Goal: Transaction & Acquisition: Purchase product/service

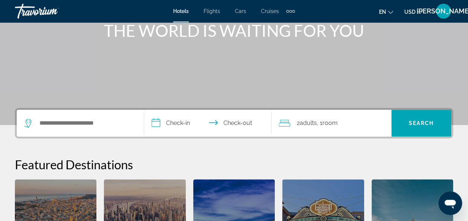
scroll to position [97, 0]
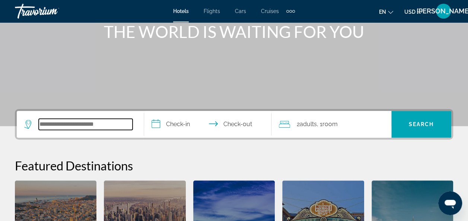
click at [115, 122] on input "Search hotel destination" at bounding box center [86, 124] width 94 height 11
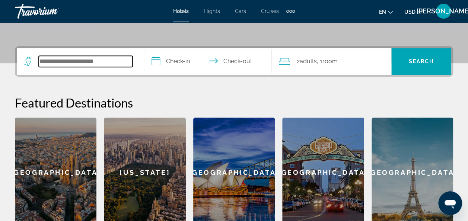
scroll to position [182, 0]
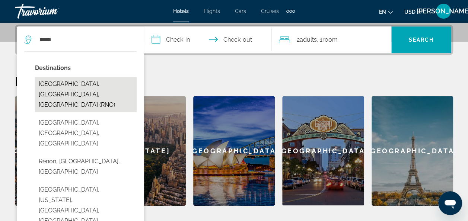
click at [95, 86] on button "[GEOGRAPHIC_DATA], [GEOGRAPHIC_DATA], [GEOGRAPHIC_DATA] (RNO)" at bounding box center [86, 94] width 102 height 35
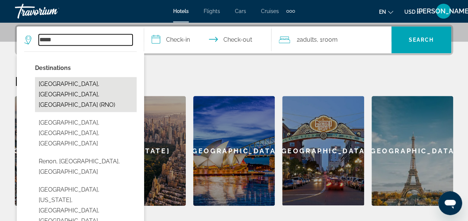
type input "**********"
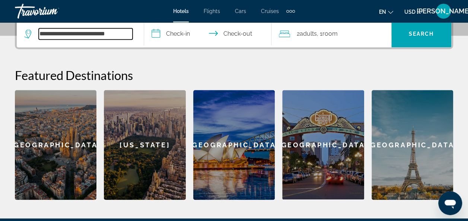
scroll to position [165, 0]
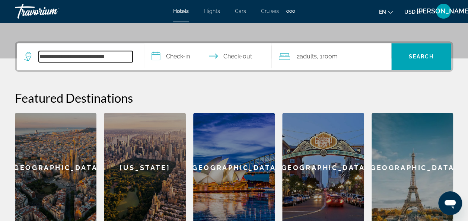
click at [126, 52] on input "**********" at bounding box center [86, 56] width 94 height 11
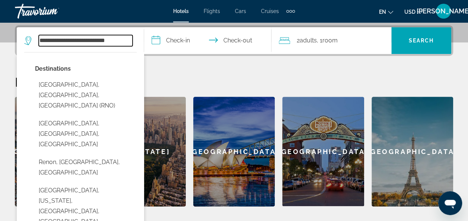
scroll to position [182, 0]
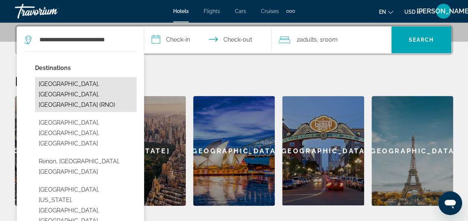
click at [108, 80] on button "[GEOGRAPHIC_DATA], [GEOGRAPHIC_DATA], [GEOGRAPHIC_DATA] (RNO)" at bounding box center [86, 94] width 102 height 35
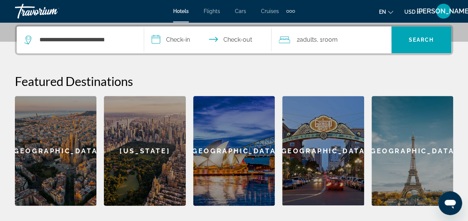
click at [193, 38] on input "**********" at bounding box center [209, 40] width 130 height 29
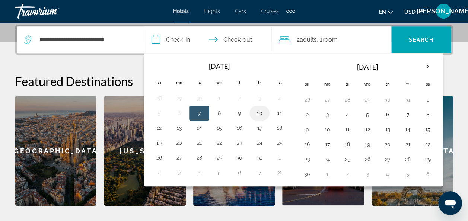
click at [259, 111] on button "10" at bounding box center [259, 113] width 12 height 10
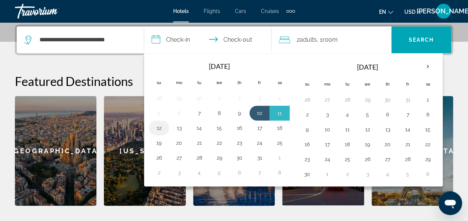
click at [156, 127] on button "12" at bounding box center [159, 128] width 12 height 10
type input "**********"
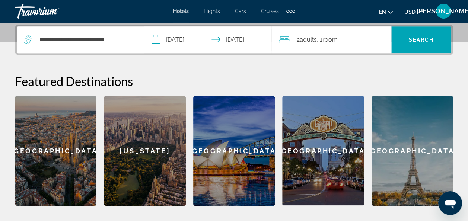
click at [348, 42] on div "2 Adult Adults , 1 Room rooms" at bounding box center [335, 40] width 112 height 10
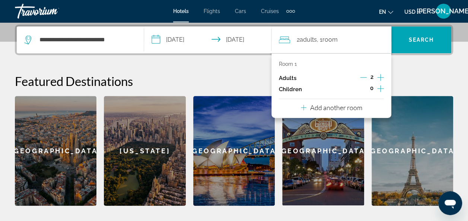
click at [381, 88] on icon "Increment children" at bounding box center [380, 88] width 7 height 9
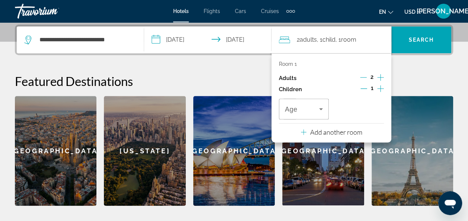
click at [377, 89] on icon "Increment children" at bounding box center [380, 88] width 7 height 9
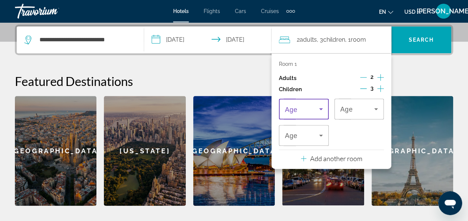
click at [323, 110] on icon "Travelers: 2 adults, 3 children" at bounding box center [320, 109] width 9 height 9
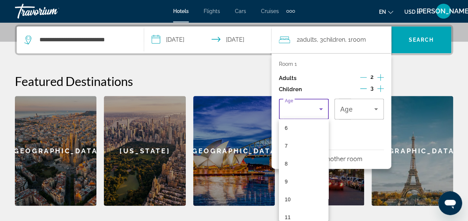
scroll to position [108, 0]
click at [291, 146] on mat-option "7" at bounding box center [304, 148] width 50 height 18
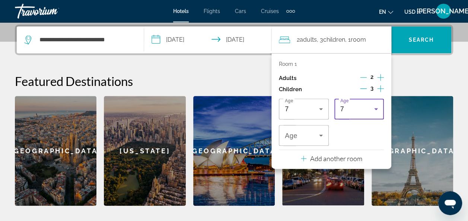
click at [377, 110] on icon "Travelers: 2 adults, 3 children" at bounding box center [375, 109] width 9 height 9
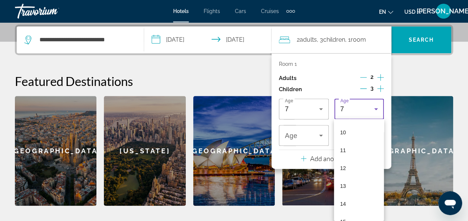
scroll to position [175, 0]
click at [348, 135] on mat-option "10" at bounding box center [359, 134] width 50 height 18
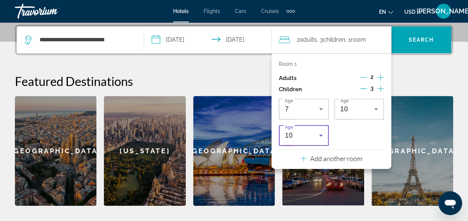
click at [323, 133] on icon "Travelers: 2 adults, 3 children" at bounding box center [320, 135] width 9 height 9
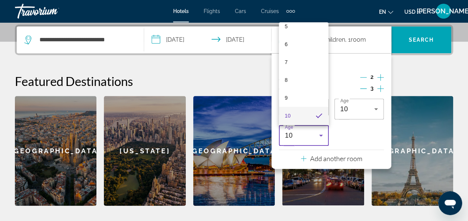
scroll to position [67, 0]
click at [299, 41] on mat-option "4" at bounding box center [304, 38] width 50 height 18
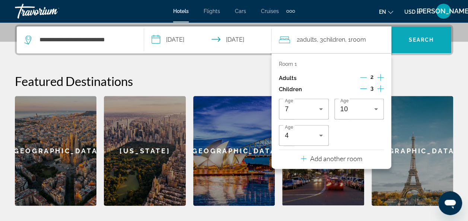
click at [412, 46] on span "Search" at bounding box center [421, 40] width 60 height 18
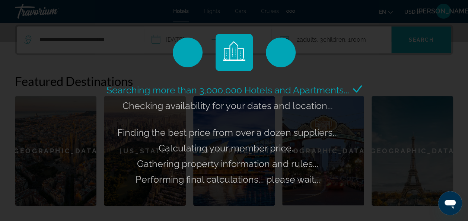
click at [412, 46] on div "Searching more than 3,000,000 Hotels and Apartments... Checking availability fo…" at bounding box center [234, 110] width 468 height 221
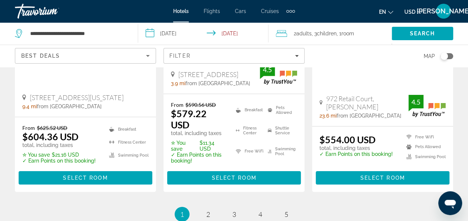
scroll to position [1178, 0]
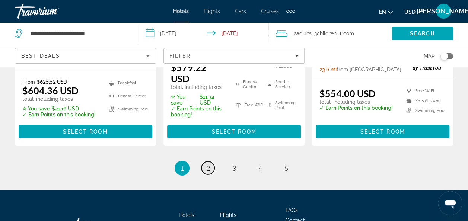
click at [208, 164] on span "2" at bounding box center [208, 168] width 4 height 8
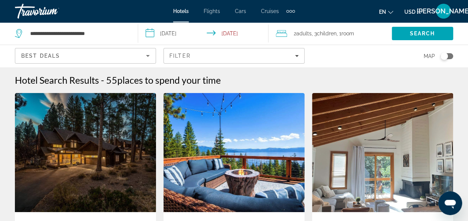
click at [152, 56] on icon "Sort by" at bounding box center [147, 55] width 9 height 9
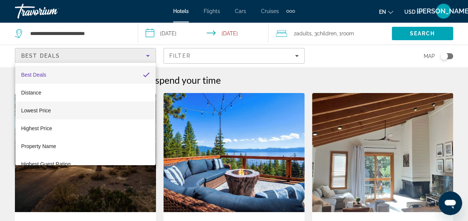
click at [72, 113] on mat-option "Lowest Price" at bounding box center [85, 111] width 141 height 18
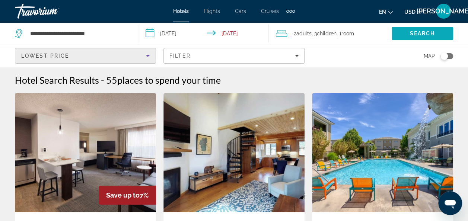
click at [423, 38] on span "Search" at bounding box center [421, 34] width 61 height 18
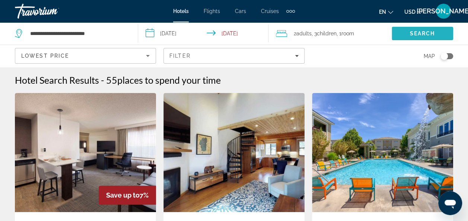
click at [422, 29] on span "Search" at bounding box center [421, 34] width 61 height 18
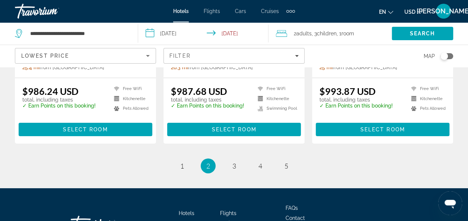
scroll to position [1130, 0]
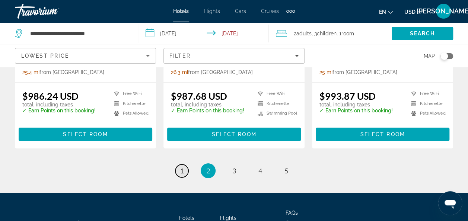
click at [182, 167] on span "1" at bounding box center [182, 171] width 4 height 8
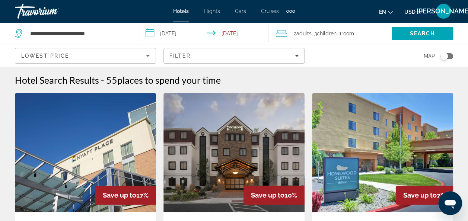
click at [98, 56] on div "Lowest Price" at bounding box center [83, 55] width 125 height 9
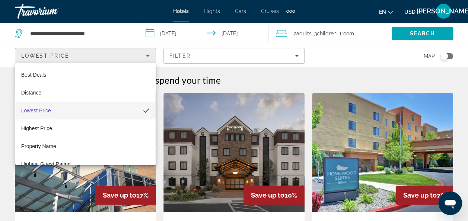
click at [110, 60] on div at bounding box center [234, 110] width 468 height 221
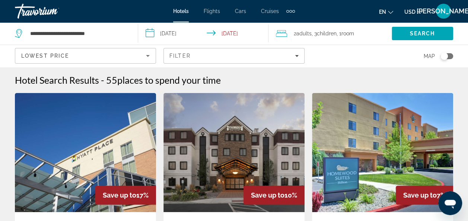
click at [110, 60] on div "Lowest Price" at bounding box center [83, 55] width 125 height 9
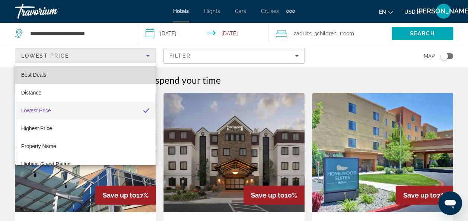
click at [88, 80] on mat-option "Best Deals" at bounding box center [85, 75] width 141 height 18
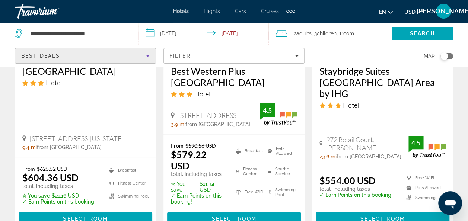
scroll to position [1094, 0]
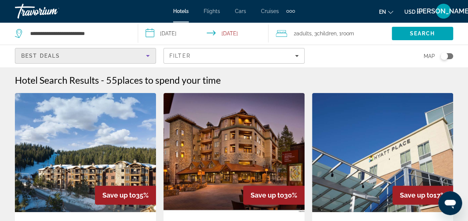
click at [92, 55] on div "Best Deals" at bounding box center [83, 55] width 125 height 9
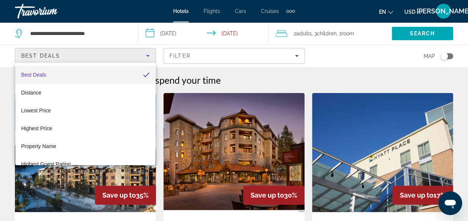
click at [119, 33] on div at bounding box center [234, 110] width 468 height 221
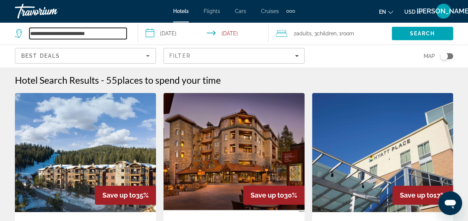
click at [109, 35] on input "**********" at bounding box center [77, 33] width 97 height 11
click at [113, 37] on input "**********" at bounding box center [77, 33] width 97 height 11
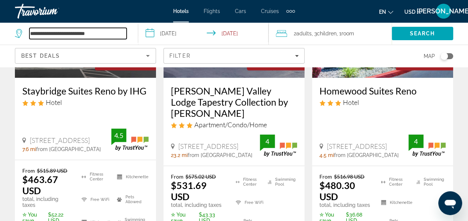
scroll to position [446, 0]
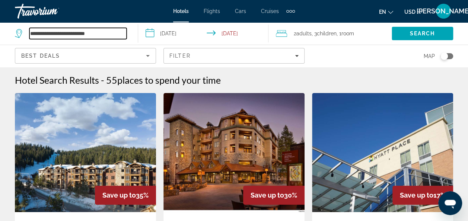
click at [75, 36] on input "**********" at bounding box center [77, 33] width 97 height 11
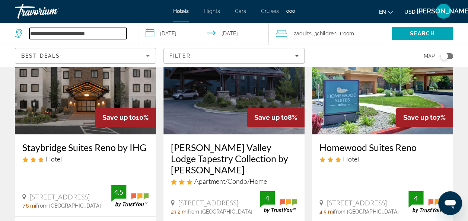
scroll to position [385, 0]
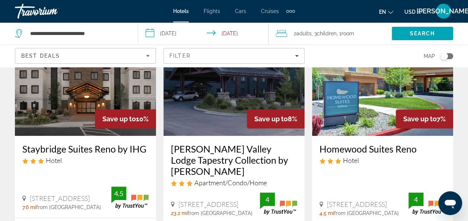
click at [102, 97] on img "Main content" at bounding box center [85, 76] width 141 height 119
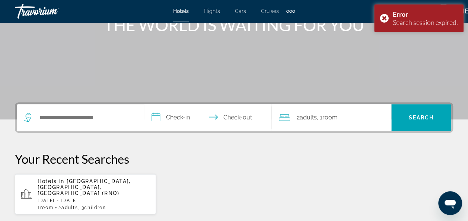
scroll to position [139, 0]
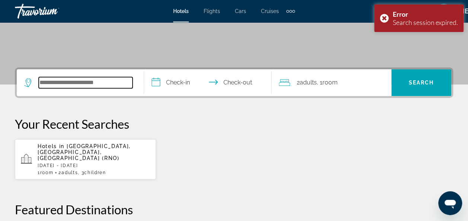
click at [117, 82] on input "Search hotel destination" at bounding box center [86, 82] width 94 height 11
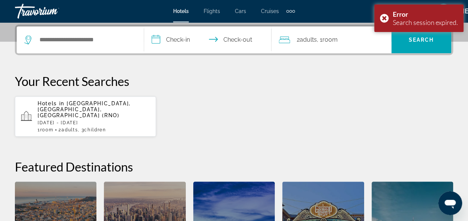
click at [99, 46] on div "Search widget" at bounding box center [80, 39] width 112 height 27
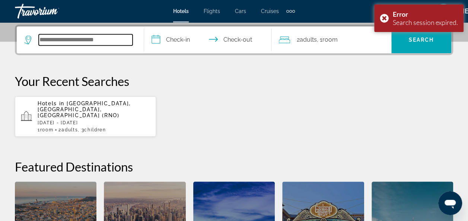
click at [83, 35] on input "Search hotel destination" at bounding box center [86, 39] width 94 height 11
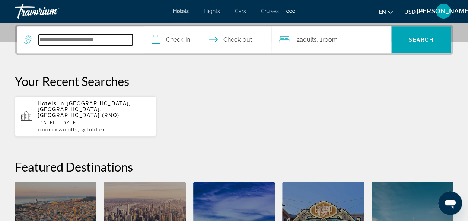
type input "*"
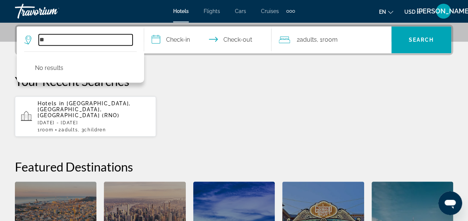
type input "*"
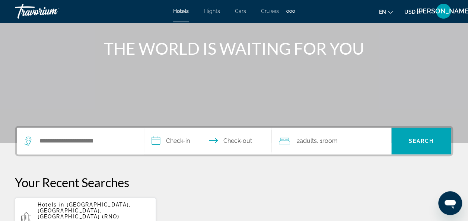
scroll to position [91, 0]
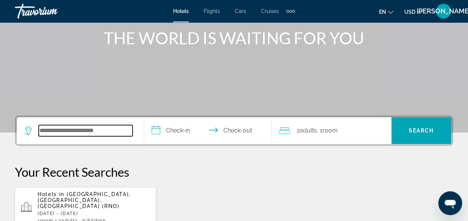
click at [122, 130] on input "Search hotel destination" at bounding box center [86, 130] width 94 height 11
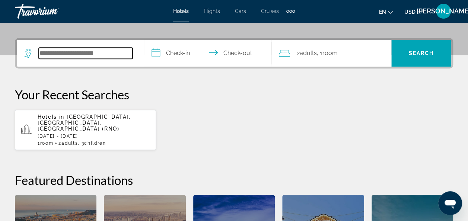
scroll to position [182, 0]
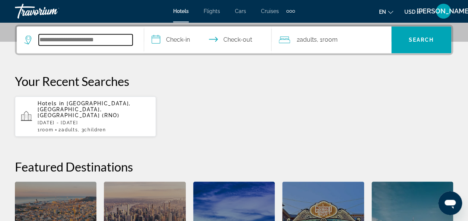
click at [116, 40] on input "Search hotel destination" at bounding box center [86, 39] width 94 height 11
click at [122, 39] on input "Search hotel destination" at bounding box center [86, 39] width 94 height 11
drag, startPoint x: 122, startPoint y: 41, endPoint x: 20, endPoint y: 33, distance: 101.8
click at [20, 33] on app-destination-search "Search widget" at bounding box center [80, 39] width 127 height 27
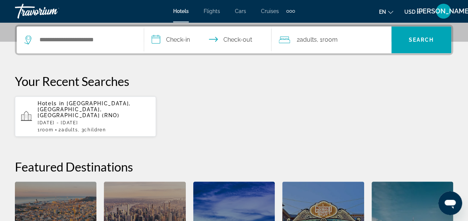
click at [28, 39] on icon "Search widget" at bounding box center [28, 39] width 9 height 9
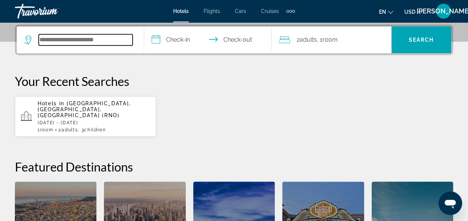
click at [118, 45] on input "Search hotel destination" at bounding box center [86, 39] width 94 height 11
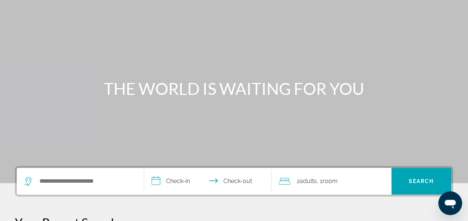
scroll to position [42, 0]
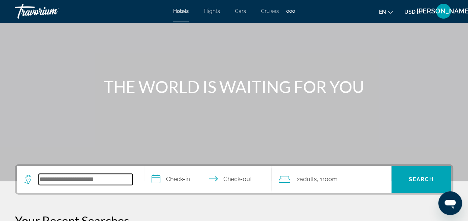
click at [65, 176] on input "Search hotel destination" at bounding box center [86, 179] width 94 height 11
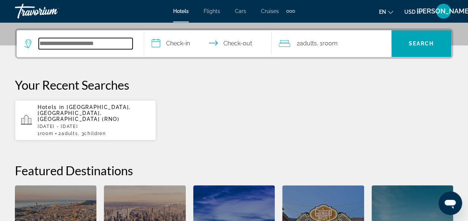
scroll to position [182, 0]
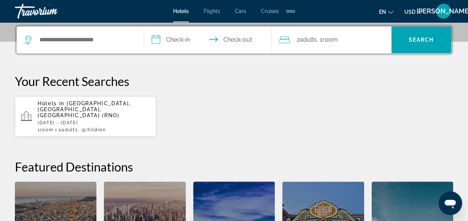
click at [30, 36] on icon "Search widget" at bounding box center [28, 39] width 9 height 9
click at [53, 108] on span "[GEOGRAPHIC_DATA], [GEOGRAPHIC_DATA], [GEOGRAPHIC_DATA] (RNO)" at bounding box center [84, 109] width 93 height 18
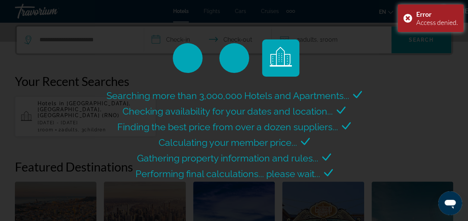
click at [53, 108] on div "Searching more than 3,000,000 Hotels and Apartments... Checking availability fo…" at bounding box center [234, 110] width 468 height 221
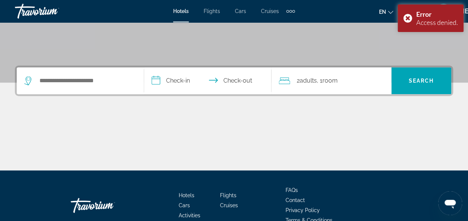
scroll to position [144, 0]
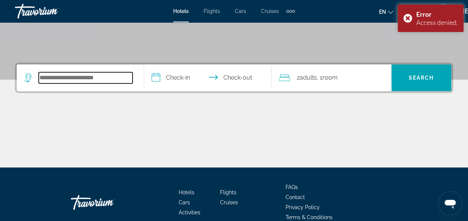
click at [109, 80] on input "Search hotel destination" at bounding box center [86, 77] width 94 height 11
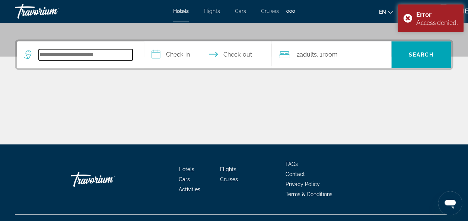
scroll to position [181, 0]
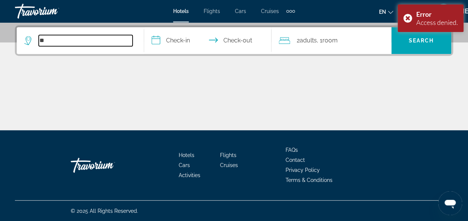
type input "*"
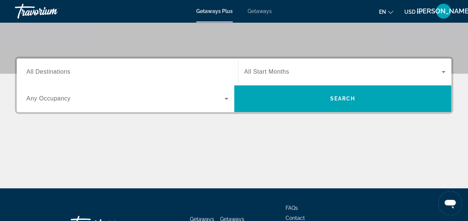
scroll to position [150, 0]
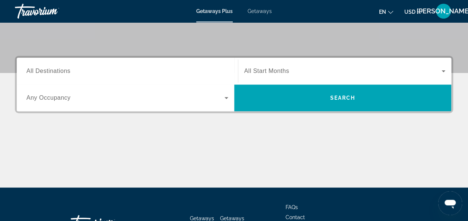
click at [153, 182] on div "Main content" at bounding box center [234, 160] width 438 height 56
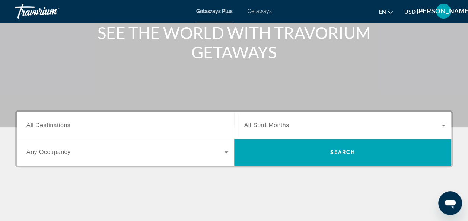
scroll to position [118, 0]
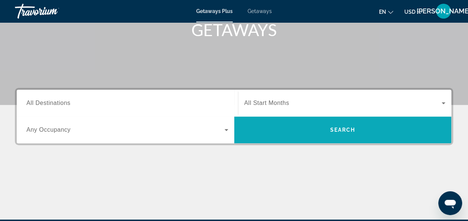
click at [257, 134] on span "Search" at bounding box center [342, 130] width 217 height 18
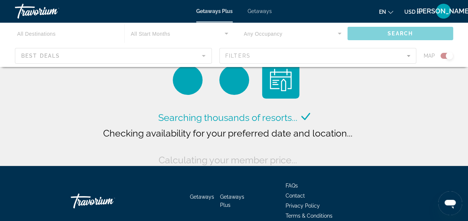
click at [89, 59] on div "Main content" at bounding box center [234, 44] width 468 height 45
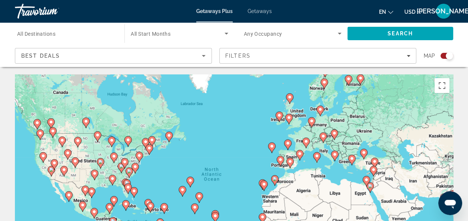
click at [104, 60] on div "Best Deals" at bounding box center [113, 58] width 184 height 21
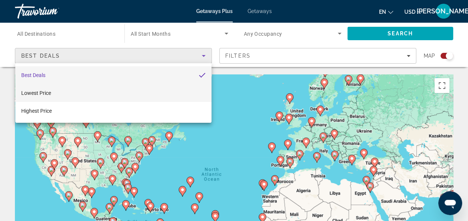
click at [88, 92] on mat-option "Lowest Price" at bounding box center [113, 93] width 196 height 18
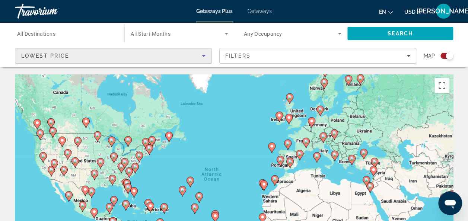
click at [58, 32] on div "Destination All Destinations" at bounding box center [65, 33] width 97 height 21
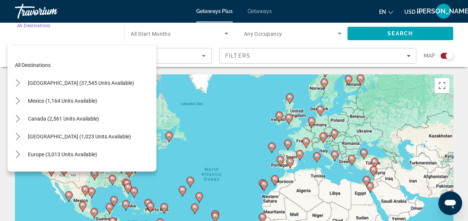
click at [58, 32] on input "Destination All Destinations" at bounding box center [65, 33] width 97 height 9
click at [69, 33] on input "Destination All Destinations" at bounding box center [65, 33] width 97 height 9
click at [39, 42] on div "All destinations United States (37,545 units available) Mexico (1,164 units ava…" at bounding box center [81, 106] width 149 height 131
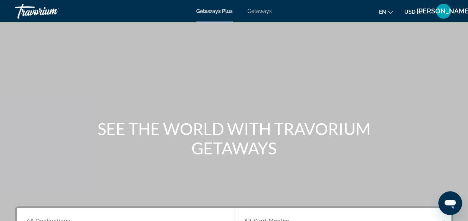
click at [257, 14] on span "Getaways" at bounding box center [259, 11] width 24 height 6
click at [215, 16] on div "Getaways Plus Getaways en English Español Français Italiano Português русский U…" at bounding box center [234, 10] width 468 height 19
click at [212, 12] on span "Getaways Plus" at bounding box center [214, 11] width 36 height 6
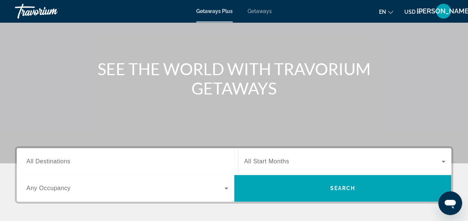
scroll to position [60, 0]
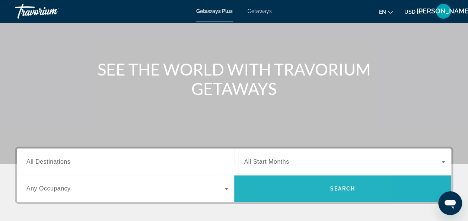
click at [280, 188] on span "Search" at bounding box center [342, 189] width 217 height 18
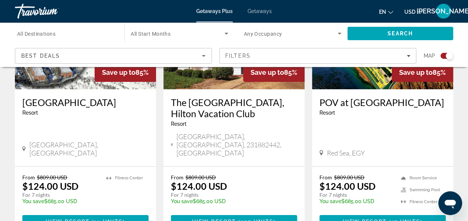
scroll to position [1209, 0]
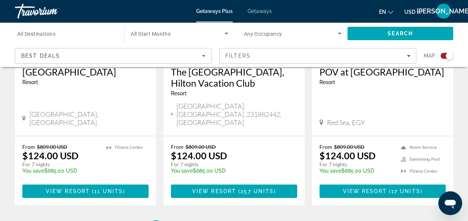
click at [106, 50] on div "Best Deals" at bounding box center [113, 58] width 184 height 21
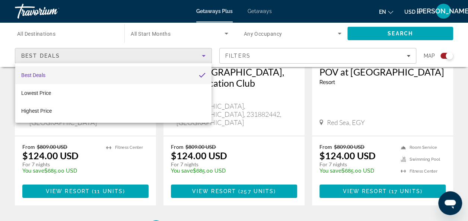
click at [56, 33] on div at bounding box center [234, 110] width 468 height 221
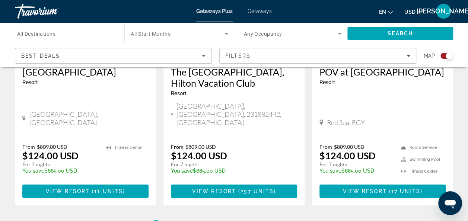
click at [56, 33] on input "Destination All Destinations" at bounding box center [65, 33] width 97 height 9
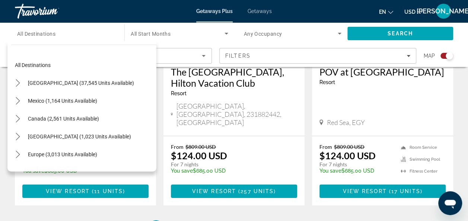
scroll to position [121, 0]
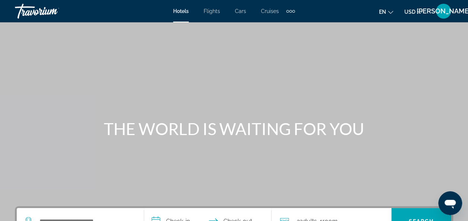
click at [239, 9] on span "Cars" at bounding box center [240, 11] width 11 height 6
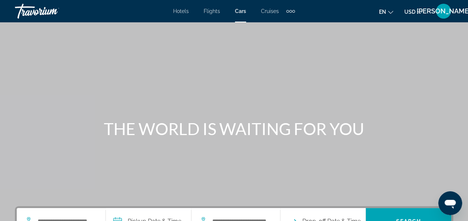
click at [216, 6] on div "Hotels Flights Cars Cruises Activities Hotels Flights Cars Cruises Activities" at bounding box center [234, 11] width 122 height 12
click at [220, 13] on span "Flights" at bounding box center [212, 11] width 16 height 6
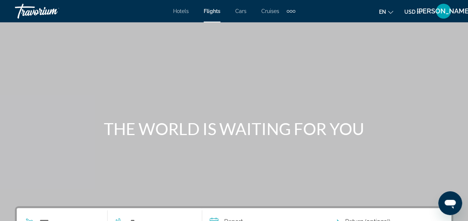
click at [185, 9] on span "Hotels" at bounding box center [181, 11] width 16 height 6
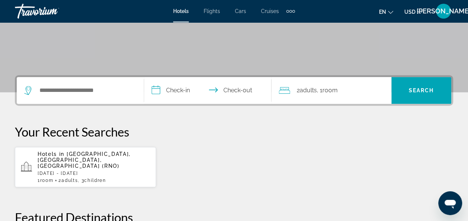
scroll to position [136, 0]
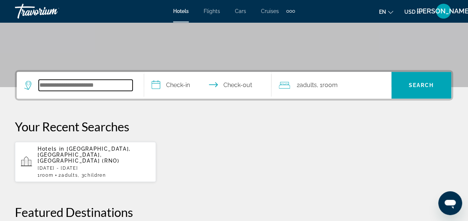
click at [128, 84] on input "Search hotel destination" at bounding box center [86, 85] width 94 height 11
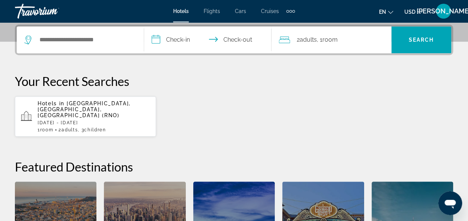
click at [140, 33] on app-destination-search "Search widget" at bounding box center [80, 39] width 127 height 27
click at [23, 42] on app-destination-search "Search widget" at bounding box center [80, 39] width 127 height 27
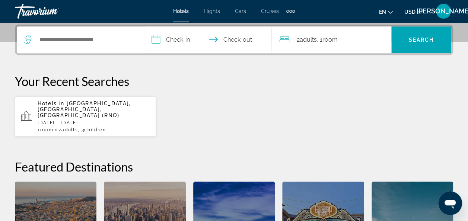
click at [23, 42] on app-destination-search "Search widget" at bounding box center [80, 39] width 127 height 27
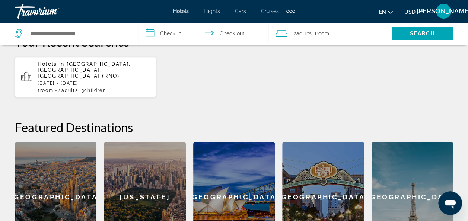
scroll to position [169, 0]
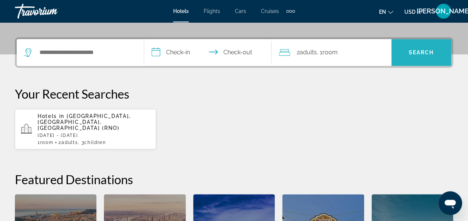
click at [411, 55] on span "Search" at bounding box center [421, 52] width 25 height 6
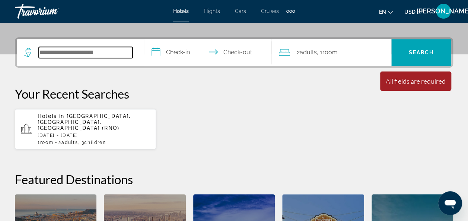
click at [75, 54] on input "Search hotel destination" at bounding box center [86, 52] width 94 height 11
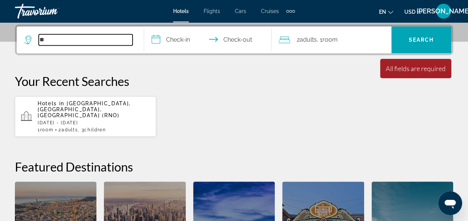
type input "*"
click at [126, 40] on input "**********" at bounding box center [86, 39] width 94 height 11
type input "**********"
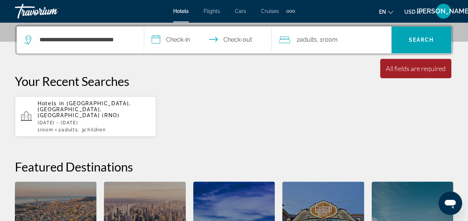
click at [173, 39] on input "**********" at bounding box center [209, 40] width 130 height 29
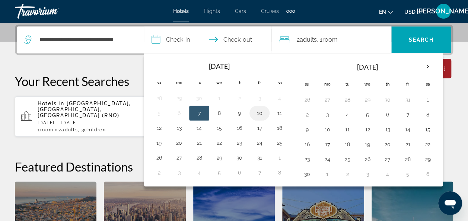
click at [260, 112] on button "10" at bounding box center [259, 113] width 12 height 10
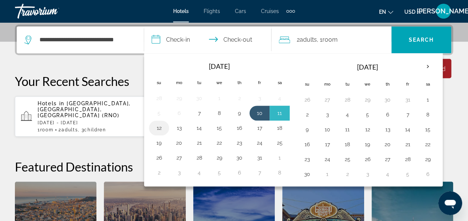
click at [164, 130] on button "12" at bounding box center [159, 128] width 12 height 10
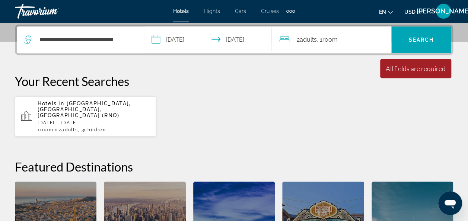
click at [346, 43] on div "2 Adult Adults , 1 Room rooms" at bounding box center [335, 40] width 112 height 10
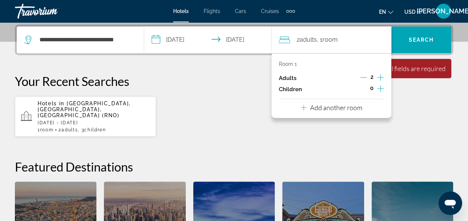
click at [381, 88] on icon "Increment children" at bounding box center [380, 88] width 7 height 7
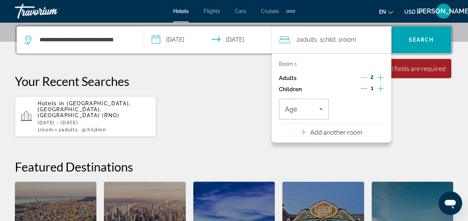
click at [381, 88] on icon "Increment children" at bounding box center [380, 88] width 7 height 7
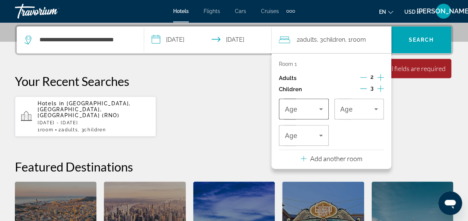
click at [321, 111] on icon "Travelers: 2 adults, 3 children" at bounding box center [320, 109] width 9 height 9
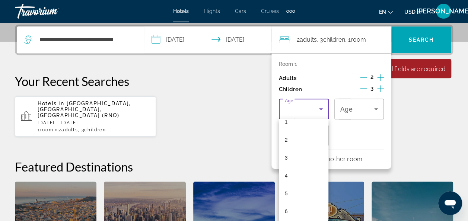
scroll to position [28, 0]
click at [295, 177] on mat-option "4" at bounding box center [304, 175] width 50 height 18
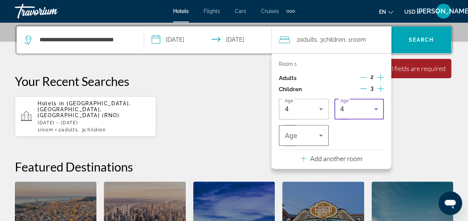
click at [321, 140] on div "Travelers: 2 adults, 3 children" at bounding box center [304, 135] width 38 height 21
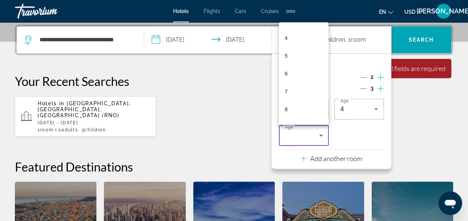
scroll to position [70, 0]
click at [307, 81] on mat-option "7" at bounding box center [304, 89] width 50 height 18
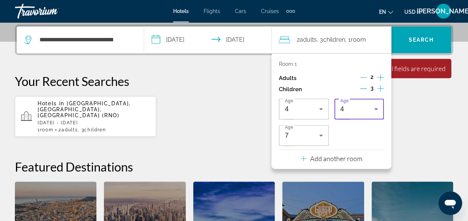
click at [377, 106] on icon "Travelers: 2 adults, 3 children" at bounding box center [375, 109] width 9 height 9
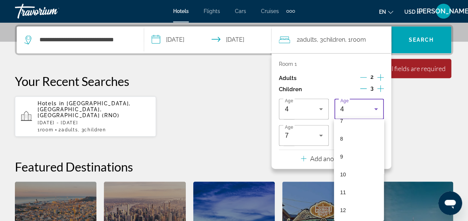
scroll to position [137, 0]
click at [352, 167] on mat-option "10" at bounding box center [359, 173] width 50 height 18
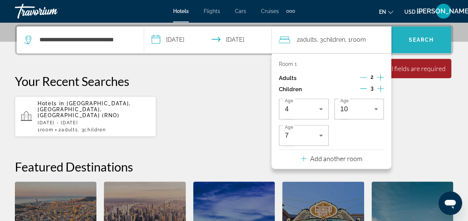
click at [414, 44] on span "Search" at bounding box center [421, 40] width 60 height 18
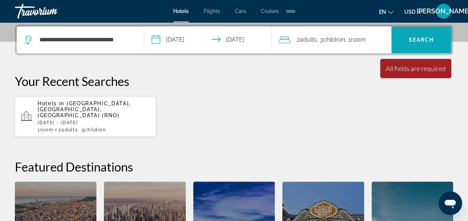
click at [414, 44] on span "Search" at bounding box center [421, 40] width 60 height 18
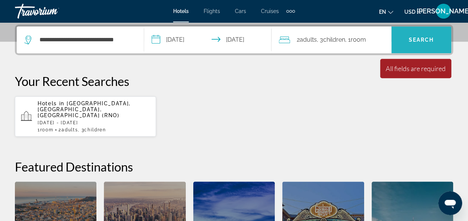
click at [414, 44] on span "Search" at bounding box center [421, 40] width 60 height 18
click at [406, 35] on span "Search" at bounding box center [421, 40] width 60 height 18
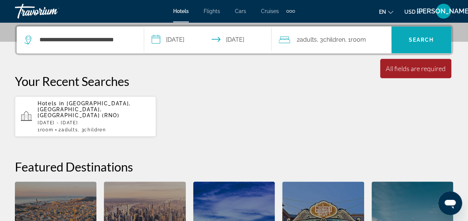
click at [406, 35] on span "Search" at bounding box center [421, 40] width 60 height 18
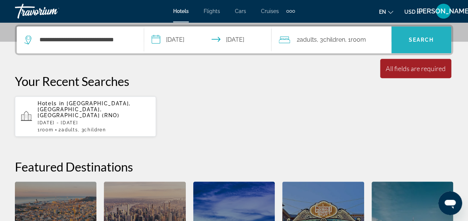
click at [406, 35] on span "Search" at bounding box center [421, 40] width 60 height 18
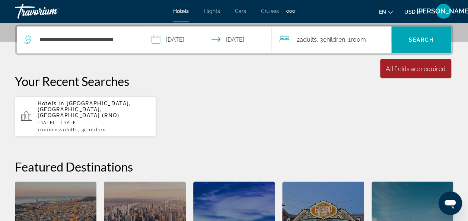
click at [141, 36] on app-destination-search "**********" at bounding box center [80, 39] width 127 height 27
click at [137, 36] on app-destination-search "**********" at bounding box center [80, 39] width 127 height 27
click at [133, 35] on div "**********" at bounding box center [80, 39] width 112 height 27
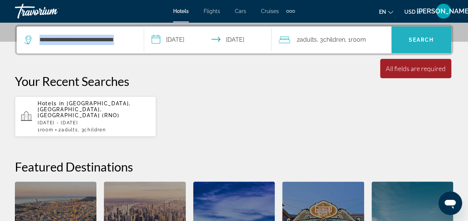
click at [425, 33] on span "Search" at bounding box center [421, 40] width 60 height 18
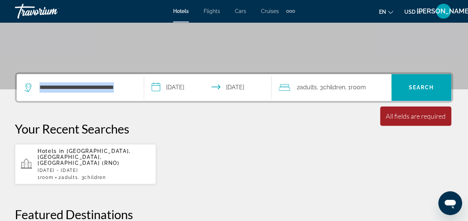
scroll to position [135, 0]
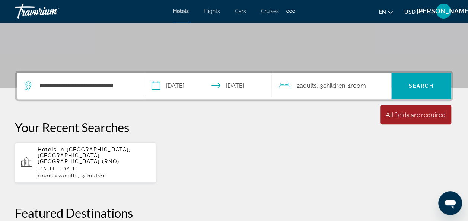
click at [250, 93] on input "**********" at bounding box center [209, 87] width 130 height 29
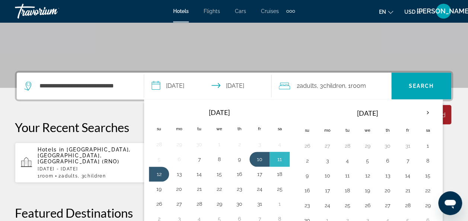
scroll to position [182, 0]
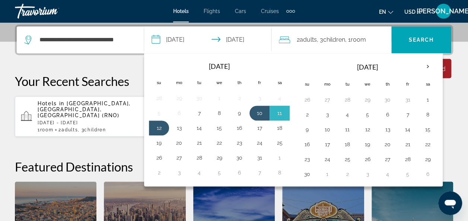
click at [253, 38] on input "**********" at bounding box center [209, 40] width 130 height 29
click at [186, 41] on input "**********" at bounding box center [209, 40] width 130 height 29
click at [258, 109] on button "10" at bounding box center [259, 113] width 12 height 10
click at [179, 130] on button "13" at bounding box center [179, 128] width 12 height 10
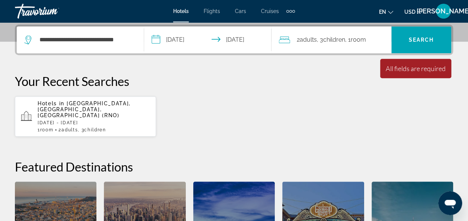
click at [248, 43] on input "**********" at bounding box center [209, 40] width 130 height 29
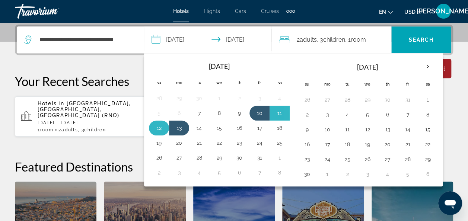
click at [160, 128] on button "12" at bounding box center [159, 128] width 12 height 10
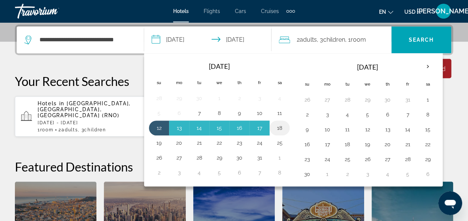
drag, startPoint x: 255, startPoint y: 112, endPoint x: 271, endPoint y: 120, distance: 17.3
click at [271, 120] on tbody "28 29 30 1 2 3 4 5 6 7 8 9 10 11 12 13 14 15 16 17 18 19 20 21 22 23 24 25 26 2…" at bounding box center [219, 135] width 141 height 89
click at [271, 121] on td "18" at bounding box center [279, 128] width 20 height 15
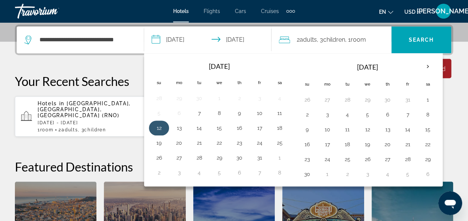
click at [160, 127] on button "12" at bounding box center [159, 128] width 12 height 10
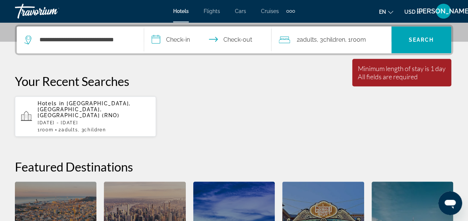
click at [160, 127] on div "Hotels in [GEOGRAPHIC_DATA], [GEOGRAPHIC_DATA], [GEOGRAPHIC_DATA] (RNO) [DATE] …" at bounding box center [234, 116] width 438 height 41
click at [190, 42] on input "**********" at bounding box center [209, 40] width 130 height 29
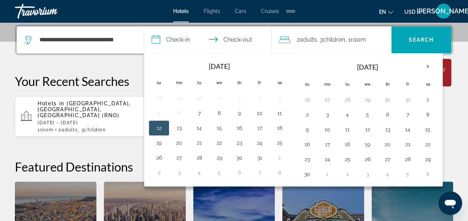
drag, startPoint x: 256, startPoint y: 118, endPoint x: 225, endPoint y: 120, distance: 31.0
click at [225, 120] on table "Navigation placeholder Oct 2025 Navigation placeholder Su Mo Tu We Th Fr Sa 28 …" at bounding box center [219, 119] width 141 height 122
drag, startPoint x: 250, startPoint y: 113, endPoint x: 276, endPoint y: 114, distance: 25.7
click at [276, 114] on tr "5 6 7 8 9 10 11" at bounding box center [219, 113] width 141 height 15
click at [263, 113] on button "10" at bounding box center [259, 113] width 12 height 10
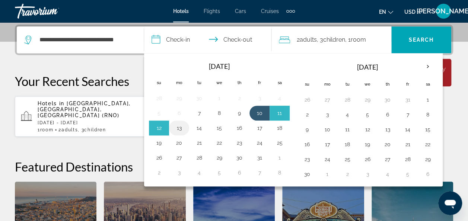
drag, startPoint x: 275, startPoint y: 116, endPoint x: 179, endPoint y: 127, distance: 97.0
click at [179, 127] on tbody "28 29 30 1 2 3 4 5 6 7 8 9 10 11 12 13 14 15 16 17 18 19 20 21 22 23 24 25 26 2…" at bounding box center [219, 135] width 141 height 89
click at [164, 128] on button "12" at bounding box center [159, 128] width 12 height 10
type input "**********"
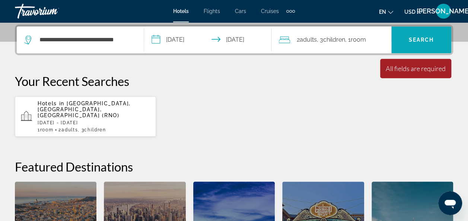
click at [423, 42] on span "Search" at bounding box center [421, 40] width 25 height 6
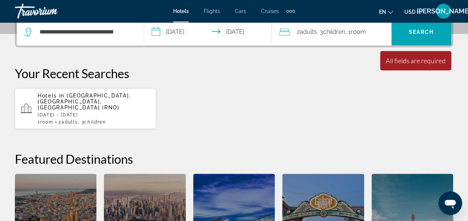
scroll to position [190, 0]
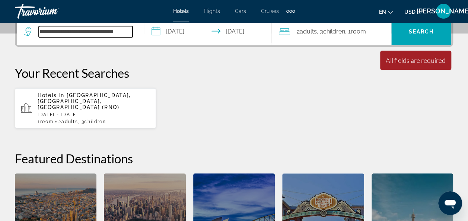
drag, startPoint x: 129, startPoint y: 36, endPoint x: 128, endPoint y: 33, distance: 3.9
click at [128, 33] on input "**********" at bounding box center [86, 31] width 94 height 11
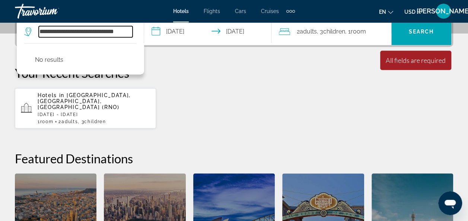
scroll to position [182, 0]
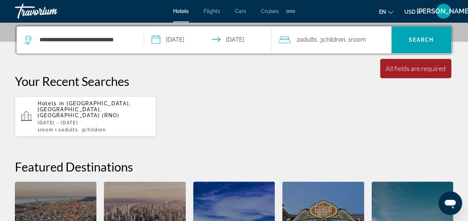
drag, startPoint x: 48, startPoint y: 71, endPoint x: 45, endPoint y: 65, distance: 7.1
click at [27, 8] on div "Travorium" at bounding box center [52, 10] width 74 height 19
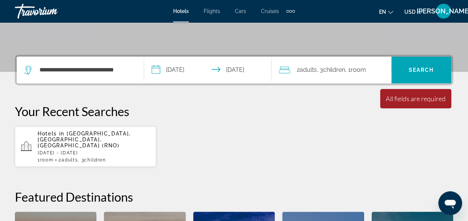
scroll to position [166, 0]
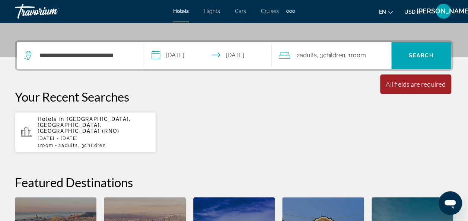
click at [133, 53] on div "**********" at bounding box center [80, 55] width 112 height 27
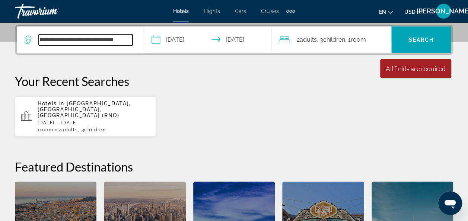
click at [129, 44] on input "**********" at bounding box center [86, 39] width 94 height 11
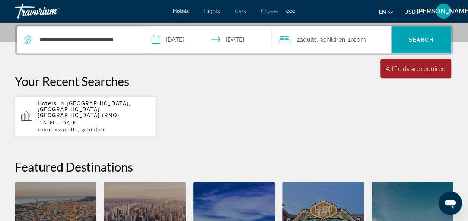
click at [110, 120] on p "[DATE] - [DATE]" at bounding box center [94, 122] width 112 height 5
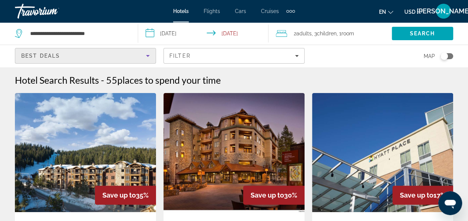
click at [150, 55] on icon "Sort by" at bounding box center [147, 55] width 9 height 9
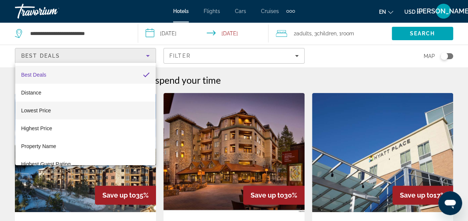
click at [74, 112] on mat-option "Lowest Price" at bounding box center [85, 111] width 141 height 18
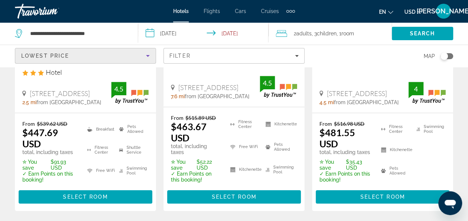
scroll to position [174, 0]
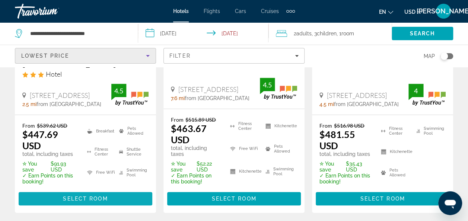
click at [74, 196] on span "Select Room" at bounding box center [85, 199] width 45 height 6
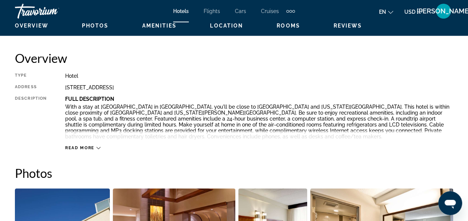
scroll to position [371, 0]
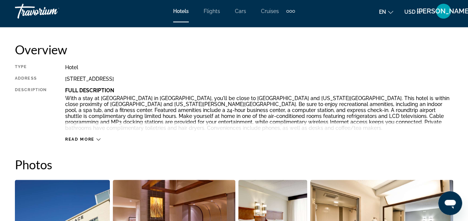
click at [96, 139] on icon "Main content" at bounding box center [98, 139] width 4 height 4
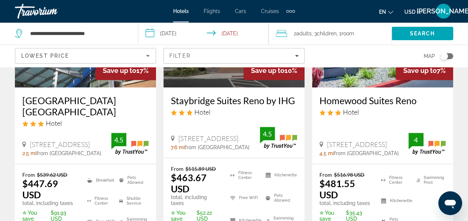
scroll to position [126, 0]
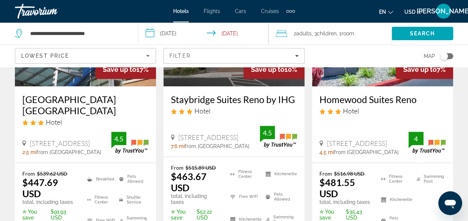
click at [186, 176] on ins "$463.67 USD" at bounding box center [189, 182] width 36 height 22
click at [215, 103] on h3 "Staybridge Suites Reno by IHG" at bounding box center [234, 99] width 126 height 11
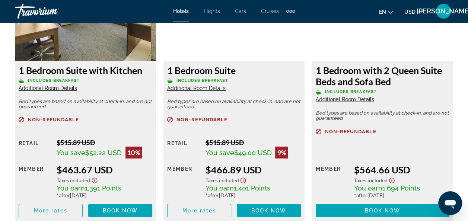
scroll to position [1215, 0]
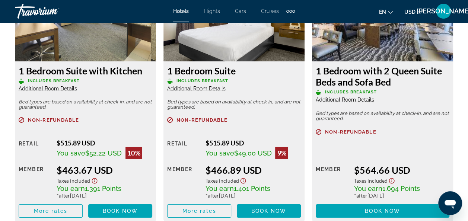
click at [420, 9] on mat-icon "Change currency" at bounding box center [419, 11] width 5 height 5
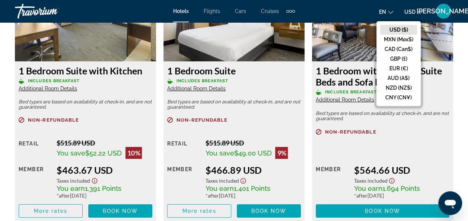
click at [390, 14] on button "en English Español Français Italiano Português русский" at bounding box center [386, 11] width 14 height 11
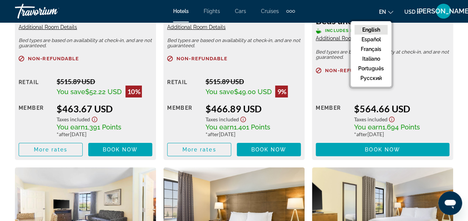
scroll to position [1276, 0]
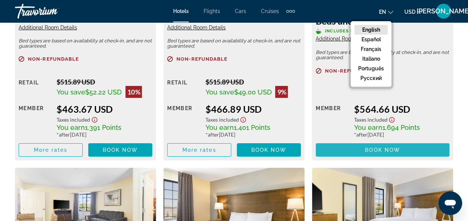
click at [369, 150] on span "Book now" at bounding box center [382, 150] width 35 height 6
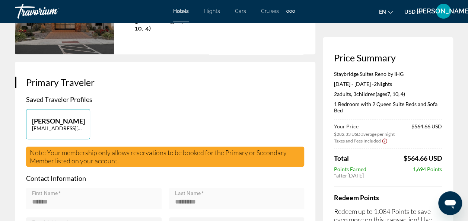
scroll to position [130, 0]
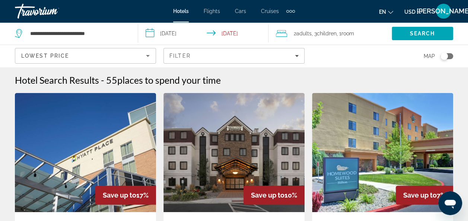
click at [150, 54] on icon "Sort by" at bounding box center [147, 55] width 9 height 9
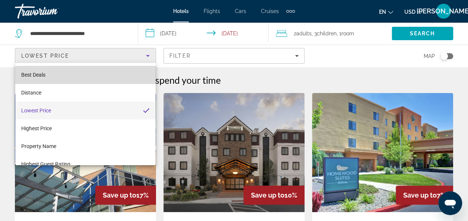
click at [100, 77] on mat-option "Best Deals" at bounding box center [85, 75] width 141 height 18
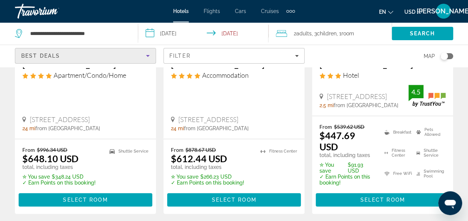
scroll to position [176, 0]
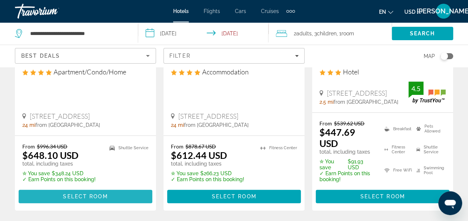
click at [118, 188] on span "Main content" at bounding box center [86, 197] width 134 height 18
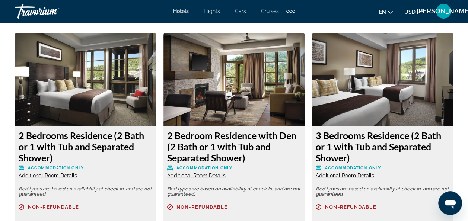
scroll to position [1158, 0]
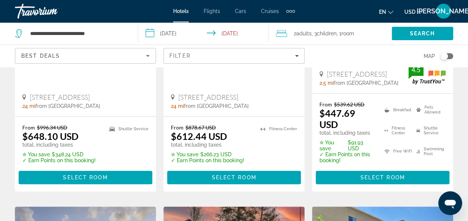
scroll to position [193, 0]
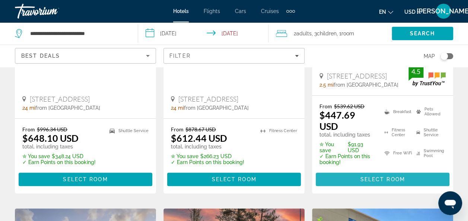
click at [330, 170] on span "Main content" at bounding box center [383, 179] width 134 height 18
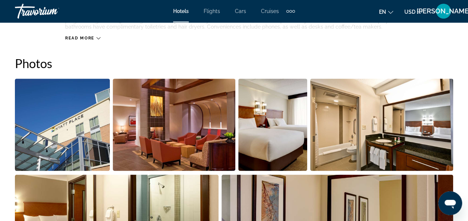
scroll to position [478, 0]
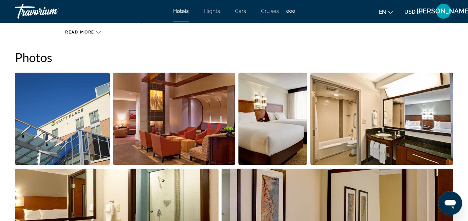
click at [39, 138] on img "Open full-screen image slider" at bounding box center [62, 119] width 95 height 92
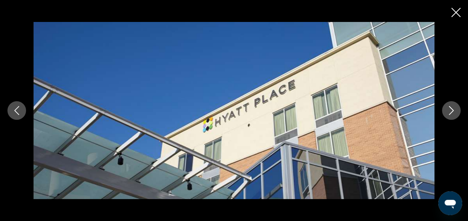
click at [450, 106] on icon "Next image" at bounding box center [450, 110] width 9 height 9
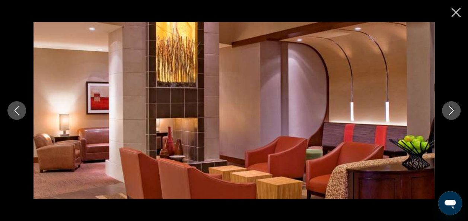
click at [450, 106] on icon "Next image" at bounding box center [450, 110] width 9 height 9
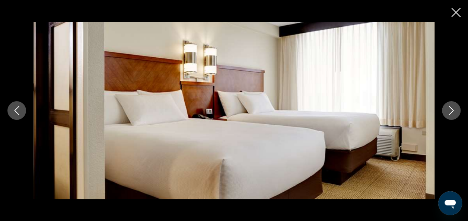
click at [450, 106] on icon "Next image" at bounding box center [450, 110] width 9 height 9
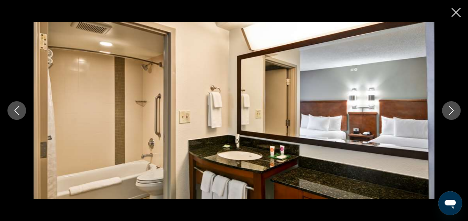
click at [450, 106] on icon "Next image" at bounding box center [450, 110] width 9 height 9
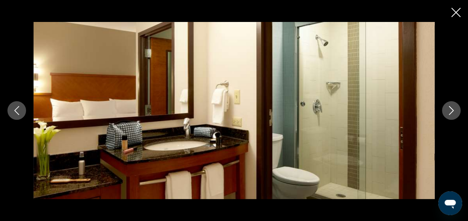
click at [450, 106] on icon "Next image" at bounding box center [450, 110] width 9 height 9
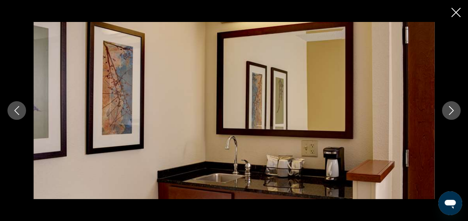
click at [450, 106] on icon "Next image" at bounding box center [450, 110] width 9 height 9
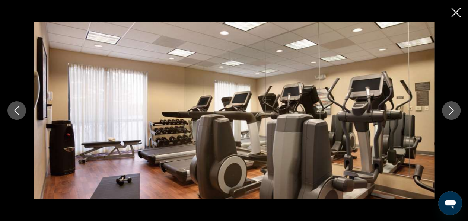
click at [450, 106] on icon "Next image" at bounding box center [450, 110] width 9 height 9
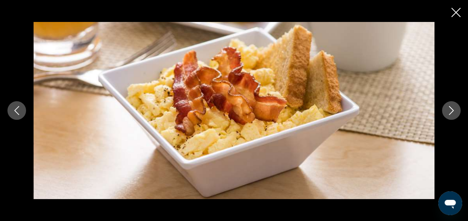
click at [450, 106] on icon "Next image" at bounding box center [450, 110] width 9 height 9
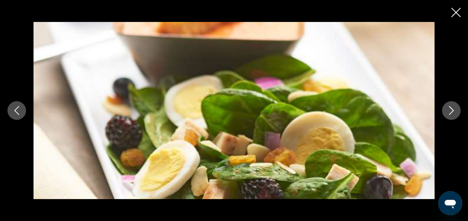
click at [450, 106] on icon "Next image" at bounding box center [450, 110] width 9 height 9
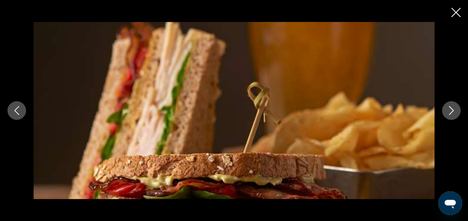
click at [450, 106] on icon "Next image" at bounding box center [450, 110] width 9 height 9
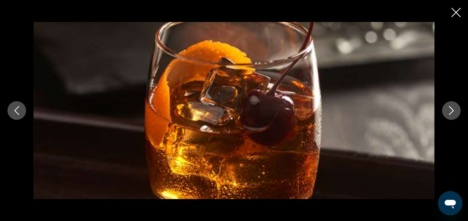
click at [450, 106] on icon "Next image" at bounding box center [450, 110] width 9 height 9
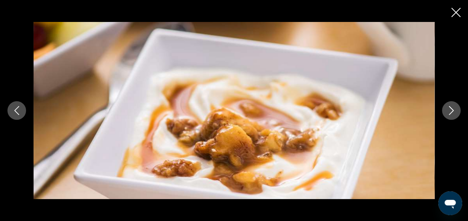
click at [450, 106] on icon "Next image" at bounding box center [450, 110] width 9 height 9
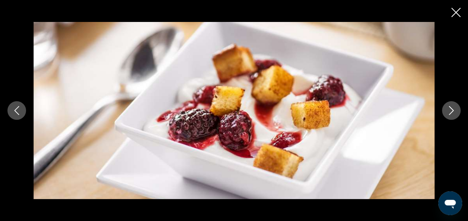
click at [450, 106] on icon "Next image" at bounding box center [450, 110] width 9 height 9
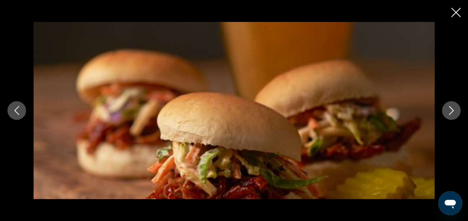
click at [450, 106] on icon "Next image" at bounding box center [450, 110] width 9 height 9
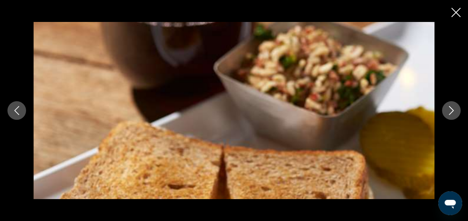
click at [450, 106] on icon "Next image" at bounding box center [450, 110] width 9 height 9
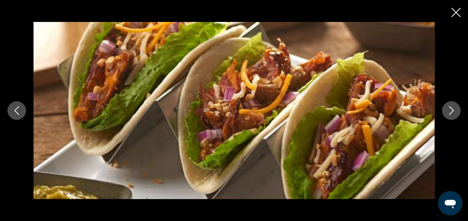
click at [450, 106] on icon "Next image" at bounding box center [450, 110] width 9 height 9
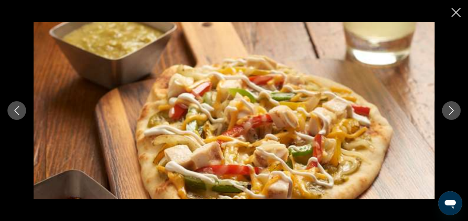
click at [450, 106] on icon "Next image" at bounding box center [450, 110] width 9 height 9
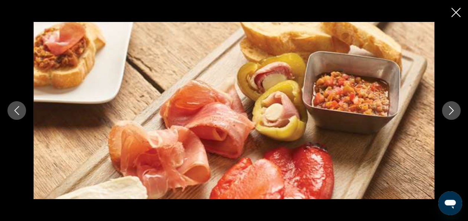
click at [450, 106] on icon "Next image" at bounding box center [450, 110] width 9 height 9
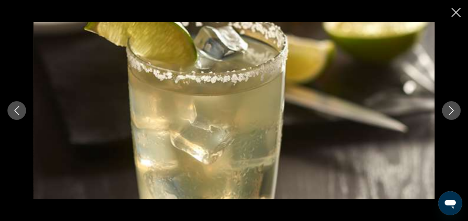
click at [450, 106] on icon "Next image" at bounding box center [450, 110] width 9 height 9
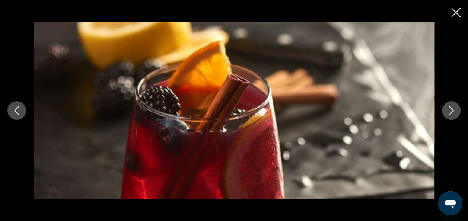
click at [450, 106] on icon "Next image" at bounding box center [450, 110] width 9 height 9
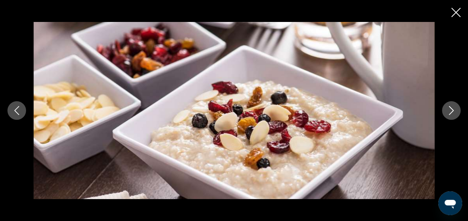
click at [450, 106] on icon "Next image" at bounding box center [450, 110] width 9 height 9
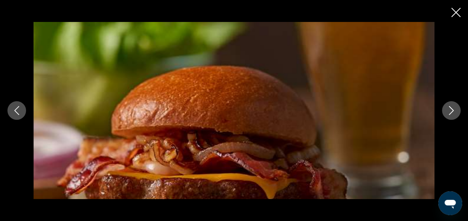
click at [450, 106] on icon "Next image" at bounding box center [450, 110] width 9 height 9
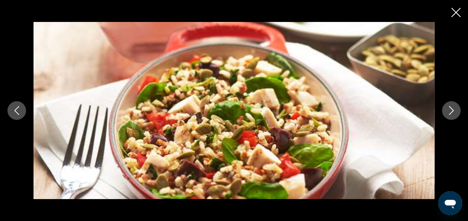
click at [450, 106] on icon "Next image" at bounding box center [450, 110] width 9 height 9
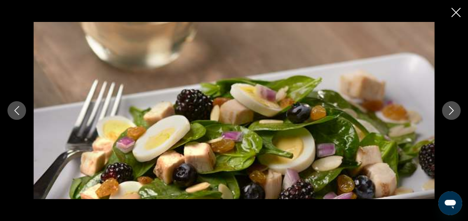
click at [450, 106] on icon "Next image" at bounding box center [450, 110] width 9 height 9
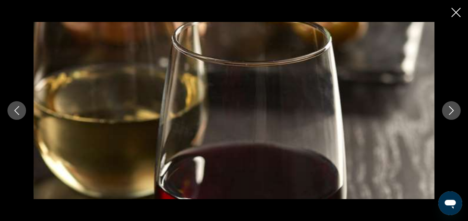
click at [450, 106] on icon "Next image" at bounding box center [450, 110] width 9 height 9
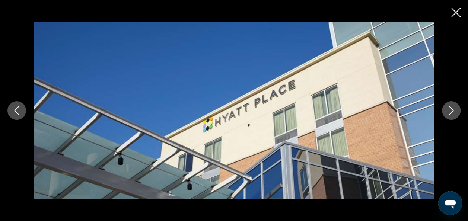
click at [450, 106] on icon "Next image" at bounding box center [450, 110] width 9 height 9
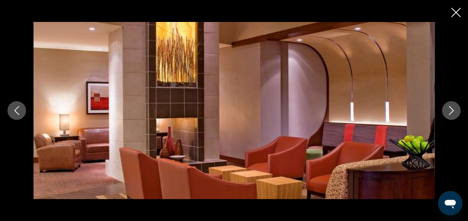
click at [458, 16] on icon "Close slideshow" at bounding box center [455, 12] width 9 height 9
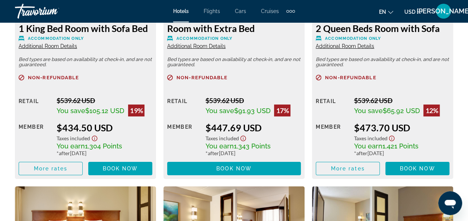
scroll to position [1253, 0]
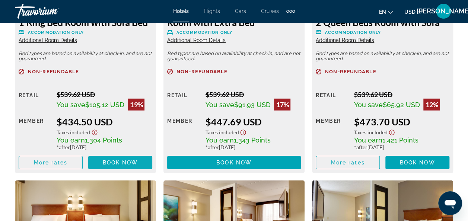
click at [116, 160] on span "Book now" at bounding box center [120, 163] width 35 height 6
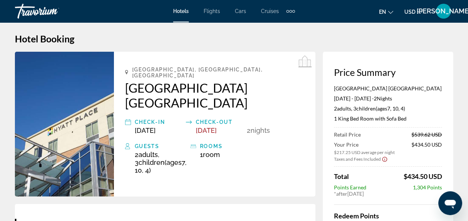
scroll to position [6, 0]
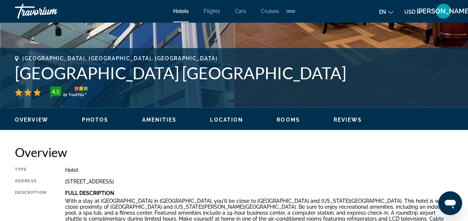
scroll to position [307, 0]
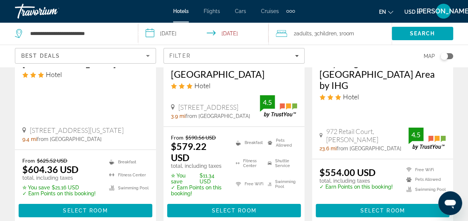
scroll to position [1111, 0]
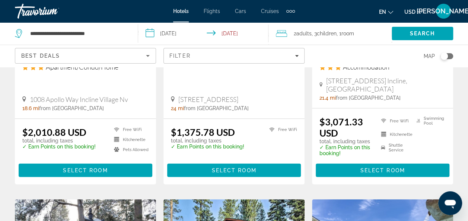
scroll to position [1125, 0]
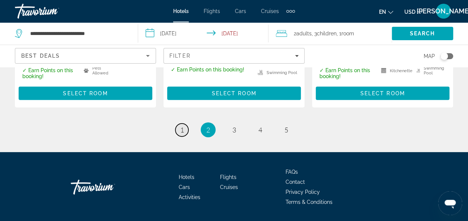
click at [178, 124] on link "page 1" at bounding box center [181, 130] width 13 height 13
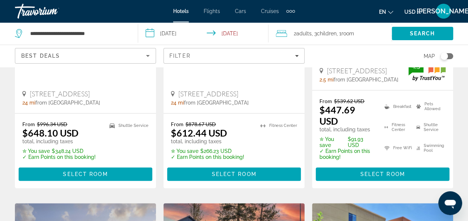
scroll to position [196, 0]
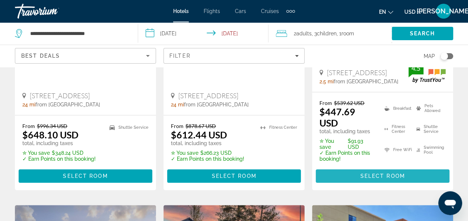
click at [365, 173] on span "Select Room" at bounding box center [382, 176] width 45 height 6
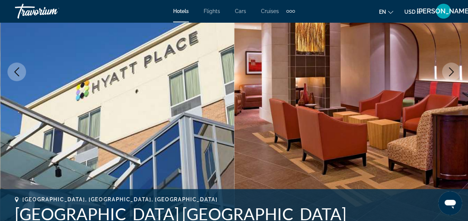
scroll to position [125, 0]
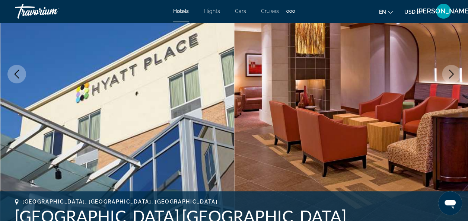
click at [453, 75] on icon "Next image" at bounding box center [450, 74] width 9 height 9
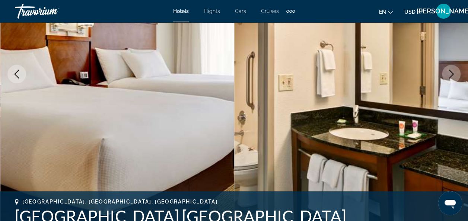
click at [453, 75] on icon "Next image" at bounding box center [450, 74] width 9 height 9
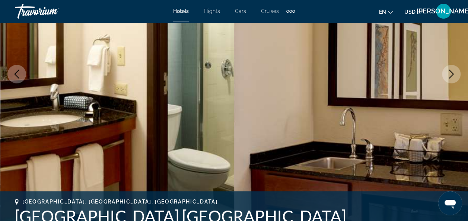
click at [453, 75] on icon "Next image" at bounding box center [450, 74] width 9 height 9
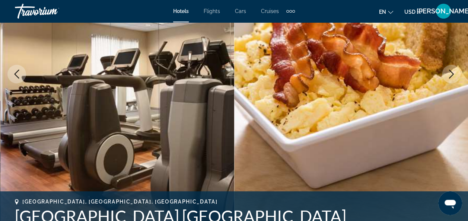
click at [453, 75] on icon "Next image" at bounding box center [450, 74] width 9 height 9
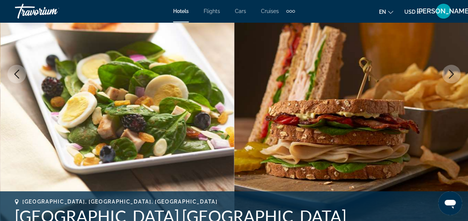
click at [453, 75] on icon "Next image" at bounding box center [450, 74] width 9 height 9
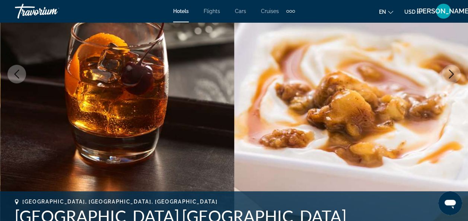
click at [453, 75] on icon "Next image" at bounding box center [450, 74] width 9 height 9
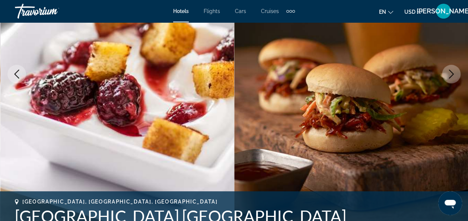
click at [453, 75] on icon "Next image" at bounding box center [450, 74] width 9 height 9
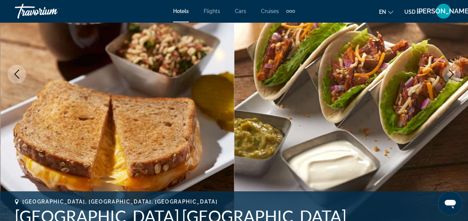
click at [453, 75] on icon "Next image" at bounding box center [450, 74] width 9 height 9
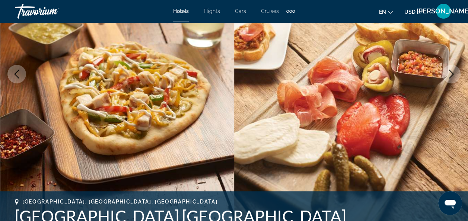
click at [453, 75] on icon "Next image" at bounding box center [450, 74] width 9 height 9
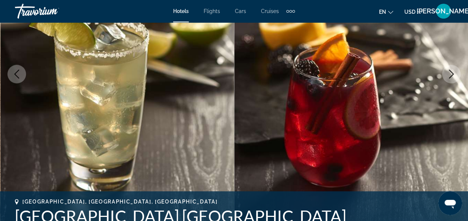
click at [453, 75] on icon "Next image" at bounding box center [450, 74] width 9 height 9
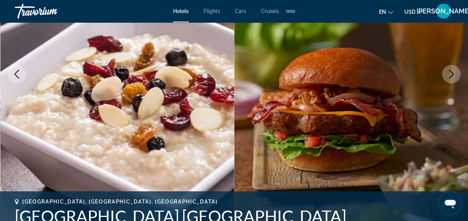
click at [453, 75] on icon "Next image" at bounding box center [450, 74] width 9 height 9
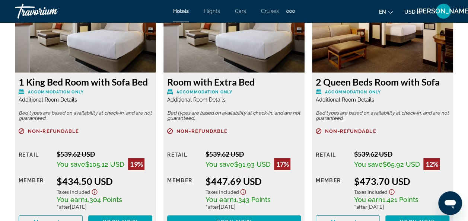
scroll to position [1214, 0]
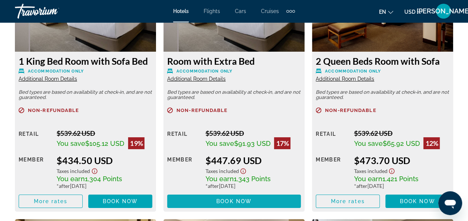
click at [209, 199] on span "Main content" at bounding box center [234, 201] width 134 height 18
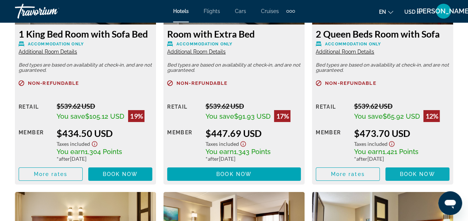
scroll to position [1241, 0]
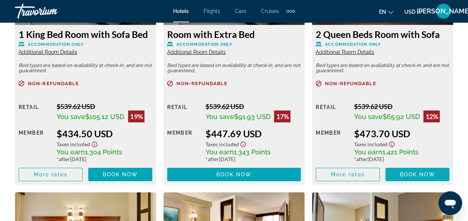
click at [405, 173] on span "Book now" at bounding box center [417, 175] width 35 height 6
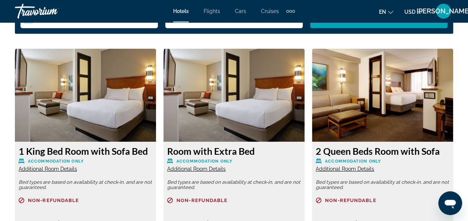
scroll to position [1127, 0]
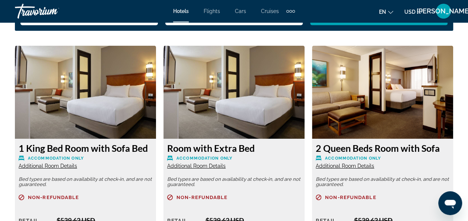
click at [377, 108] on img "Main content" at bounding box center [382, 92] width 141 height 93
click at [357, 169] on span "Additional Room Details" at bounding box center [345, 166] width 58 height 6
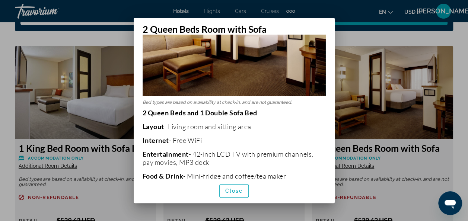
scroll to position [0, 0]
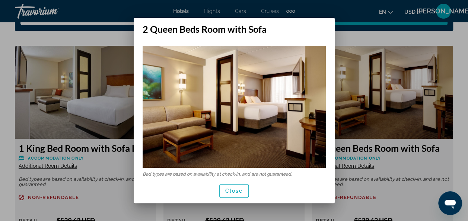
click at [307, 102] on img at bounding box center [234, 107] width 183 height 122
click at [237, 186] on span "button" at bounding box center [234, 191] width 29 height 18
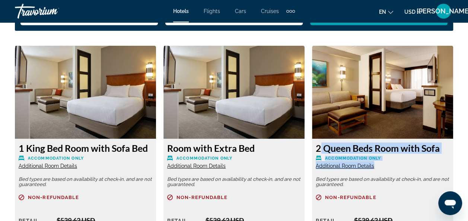
drag, startPoint x: 388, startPoint y: 163, endPoint x: 312, endPoint y: 148, distance: 78.0
click at [312, 148] on div "2 Queen Beds Room with Sofa Accommodation Only Additional Room Details Bed type…" at bounding box center [382, 219] width 141 height 160
copy div "2 Queen Beds Room with Sofa Accommodation Only Additional Room Details"
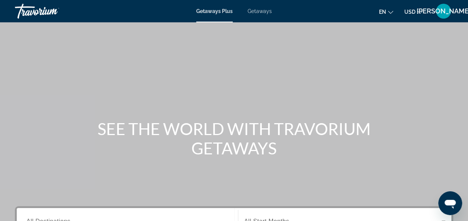
click at [266, 10] on span "Getaways" at bounding box center [259, 11] width 24 height 6
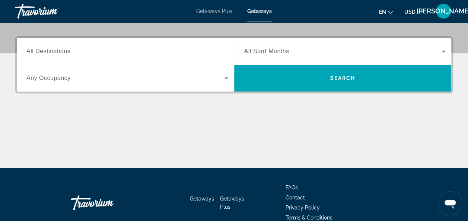
scroll to position [188, 0]
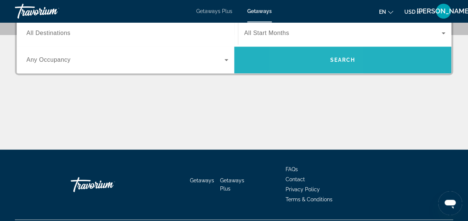
click at [312, 66] on span "Search" at bounding box center [342, 60] width 217 height 18
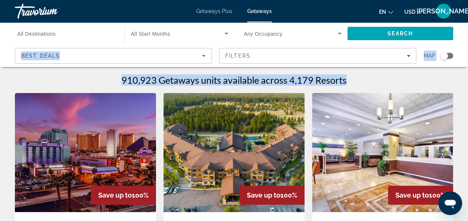
drag, startPoint x: 467, startPoint y: 25, endPoint x: 467, endPoint y: 73, distance: 48.7
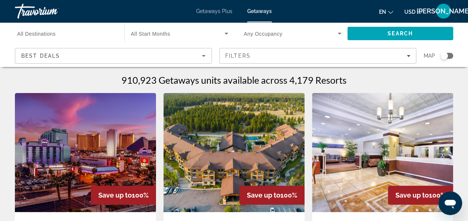
drag, startPoint x: 467, startPoint y: 73, endPoint x: 462, endPoint y: 92, distance: 19.1
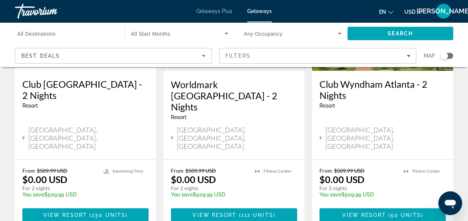
scroll to position [717, 0]
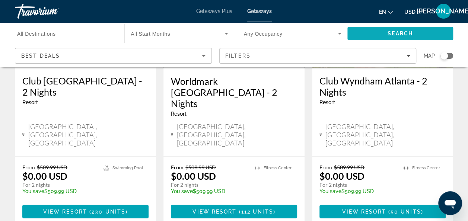
click at [400, 33] on span "Search" at bounding box center [399, 34] width 25 height 6
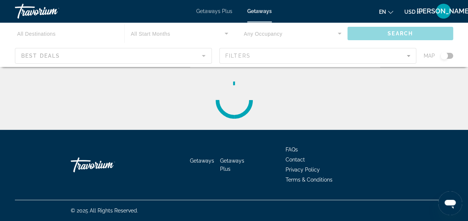
scroll to position [0, 0]
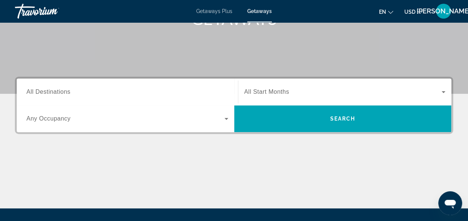
scroll to position [138, 0]
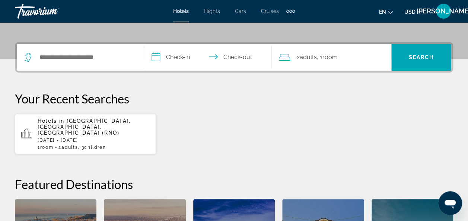
scroll to position [165, 0]
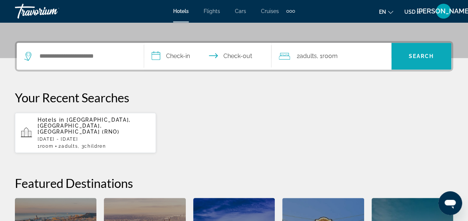
click at [421, 50] on span "Search" at bounding box center [421, 56] width 60 height 18
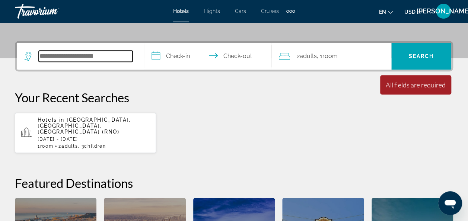
click at [118, 54] on input "Search hotel destination" at bounding box center [86, 56] width 94 height 11
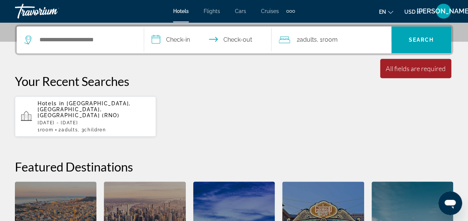
click at [75, 112] on div "Hotels in [GEOGRAPHIC_DATA], [GEOGRAPHIC_DATA], [GEOGRAPHIC_DATA] (RNO) [DATE] …" at bounding box center [94, 116] width 112 height 32
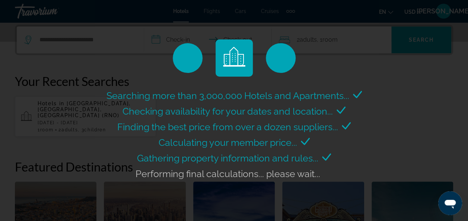
click at [75, 112] on div "Searching more than 3,000,000 Hotels and Apartments... Checking availability fo…" at bounding box center [234, 110] width 468 height 221
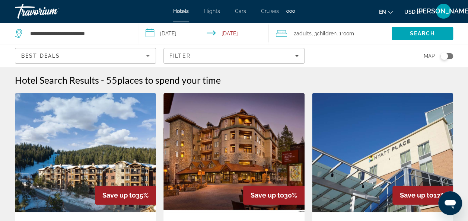
click at [75, 112] on img "Main content" at bounding box center [85, 152] width 141 height 119
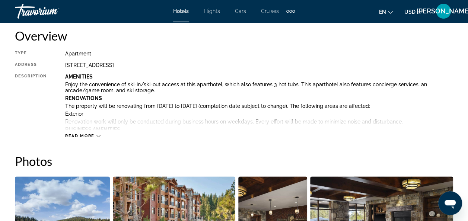
scroll to position [362, 0]
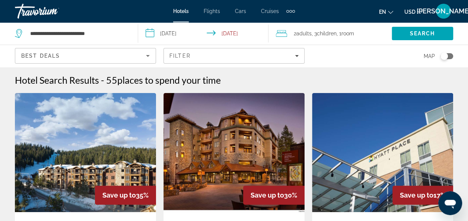
click at [106, 81] on h2 "55 places to spend your time" at bounding box center [163, 79] width 115 height 11
click at [151, 56] on icon "Sort by" at bounding box center [147, 55] width 9 height 9
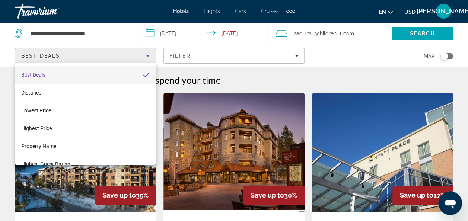
click at [80, 73] on mat-option "Best Deals" at bounding box center [85, 75] width 141 height 18
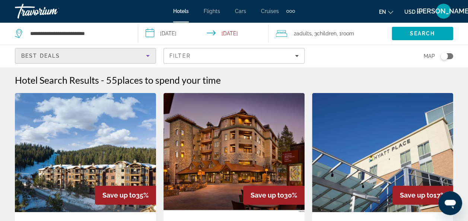
click at [144, 57] on icon "Sort by" at bounding box center [147, 55] width 9 height 9
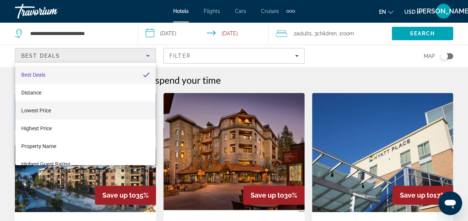
click at [101, 109] on mat-option "Lowest Price" at bounding box center [85, 111] width 141 height 18
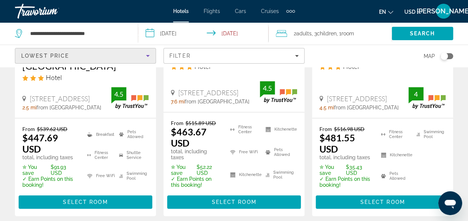
scroll to position [169, 0]
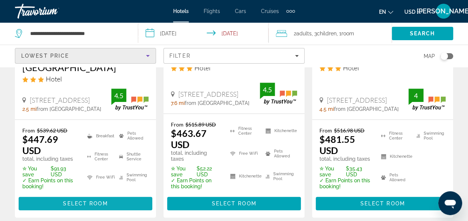
click at [113, 195] on span "Main content" at bounding box center [86, 204] width 134 height 18
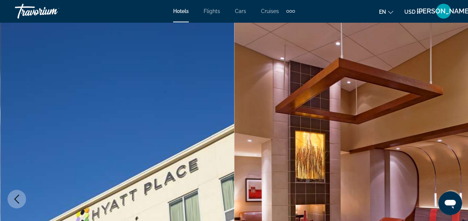
click at [13, 202] on icon "Previous image" at bounding box center [16, 199] width 9 height 9
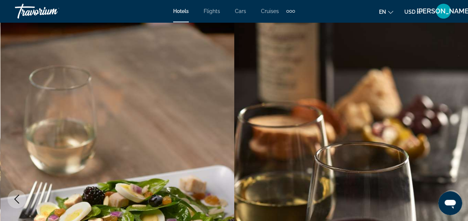
click at [13, 202] on icon "Previous image" at bounding box center [16, 199] width 9 height 9
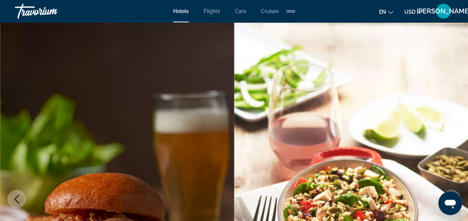
click at [13, 202] on icon "Previous image" at bounding box center [16, 199] width 9 height 9
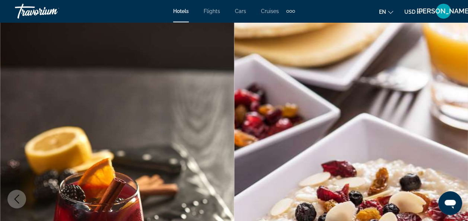
click at [13, 202] on icon "Previous image" at bounding box center [16, 199] width 9 height 9
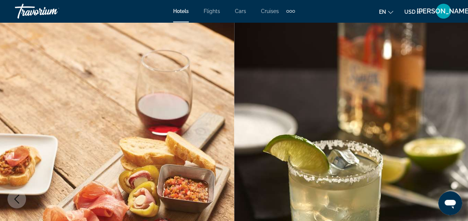
click at [13, 202] on icon "Previous image" at bounding box center [16, 199] width 9 height 9
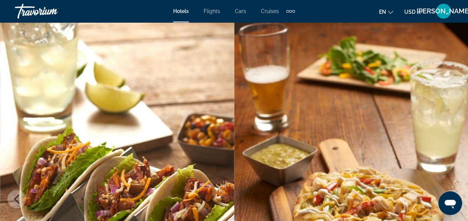
click at [13, 202] on icon "Previous image" at bounding box center [16, 199] width 9 height 9
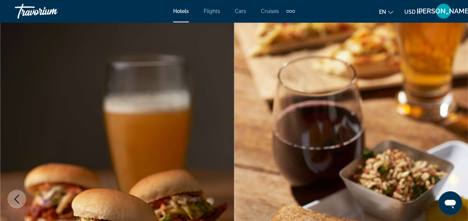
click at [13, 202] on icon "Previous image" at bounding box center [16, 199] width 9 height 9
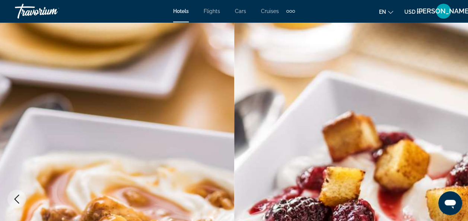
click at [13, 202] on icon "Previous image" at bounding box center [16, 199] width 9 height 9
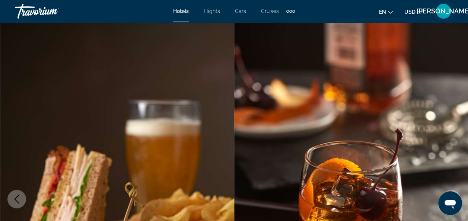
click at [13, 202] on icon "Previous image" at bounding box center [16, 199] width 9 height 9
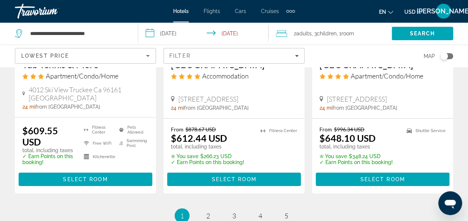
scroll to position [1165, 0]
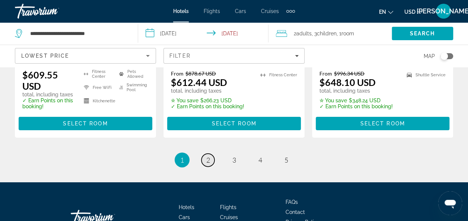
click at [205, 154] on link "page 2" at bounding box center [207, 160] width 13 height 13
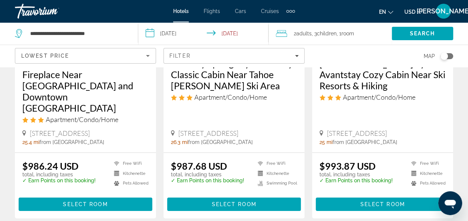
scroll to position [1144, 0]
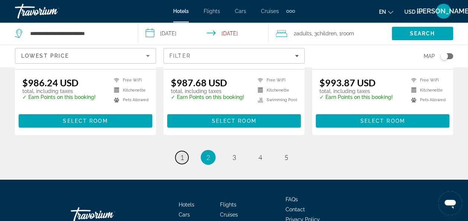
click at [182, 153] on span "1" at bounding box center [182, 157] width 4 height 8
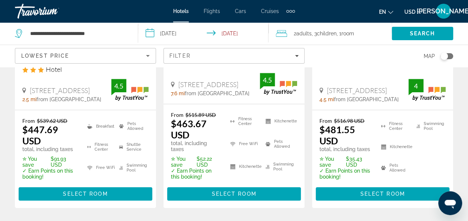
scroll to position [182, 0]
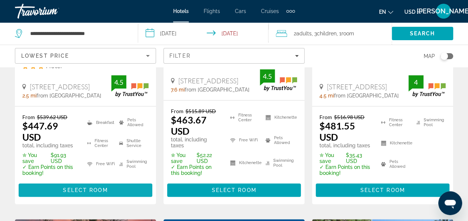
click at [103, 187] on span "Select Room" at bounding box center [85, 190] width 45 height 6
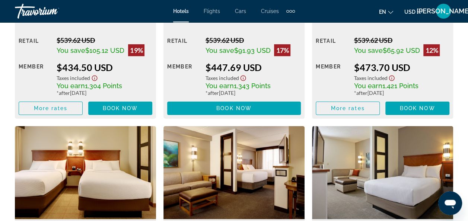
scroll to position [1334, 0]
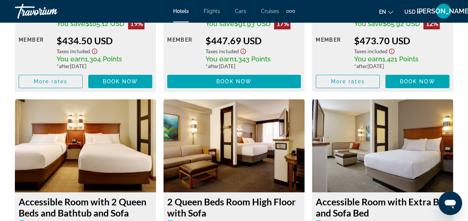
click at [356, 104] on img "Main content" at bounding box center [382, 145] width 141 height 93
click at [412, 80] on span "Book now" at bounding box center [417, 82] width 35 height 6
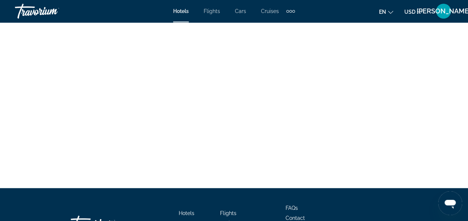
scroll to position [2168, 0]
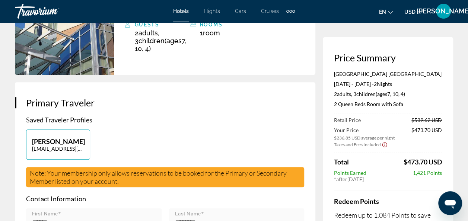
scroll to position [124, 0]
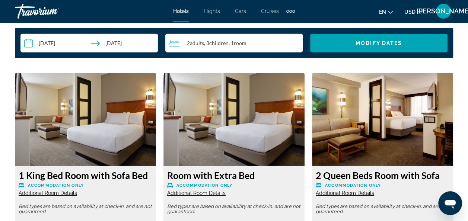
scroll to position [1085, 0]
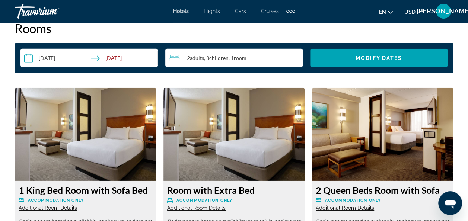
click at [382, 132] on img "Main content" at bounding box center [382, 134] width 141 height 93
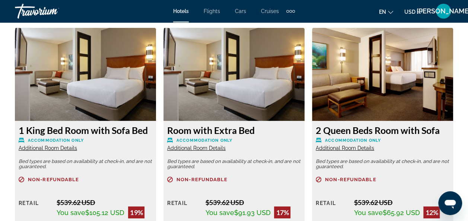
scroll to position [1148, 0]
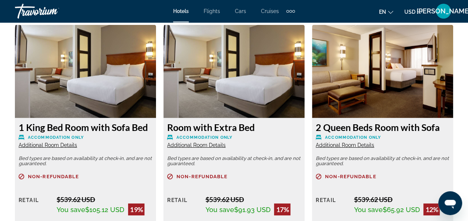
click at [386, 99] on img "Main content" at bounding box center [382, 71] width 141 height 93
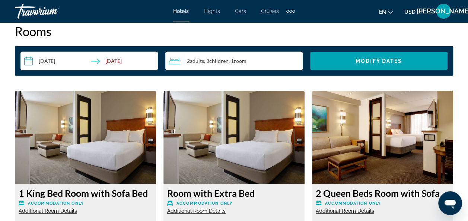
click at [384, 102] on img "Main content" at bounding box center [382, 137] width 141 height 93
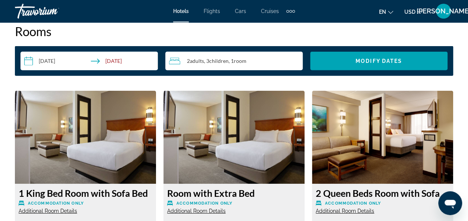
click at [391, 193] on h3 "2 Queen Beds Room with Sofa" at bounding box center [383, 193] width 134 height 11
drag, startPoint x: 391, startPoint y: 193, endPoint x: 363, endPoint y: 204, distance: 29.6
click at [363, 204] on span "Accommodation Only" at bounding box center [353, 203] width 56 height 5
click at [446, 201] on icon "Open messaging window" at bounding box center [449, 204] width 11 height 9
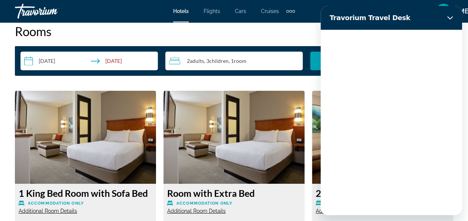
scroll to position [0, 0]
click at [305, 33] on h2 "Rooms" at bounding box center [234, 31] width 438 height 15
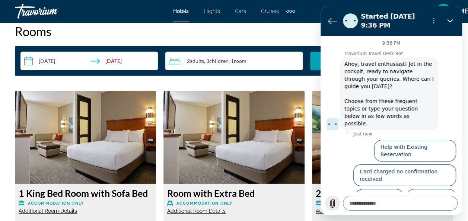
click at [334, 204] on icon "Upload file" at bounding box center [332, 203] width 4 height 9
click at [325, 18] on section "Started [DATE] 9:36 PM" at bounding box center [390, 21] width 141 height 30
click at [331, 20] on icon "Back to the conversation list" at bounding box center [332, 20] width 9 height 9
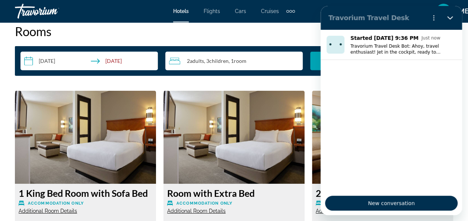
click at [260, 163] on img "Main content" at bounding box center [233, 137] width 141 height 93
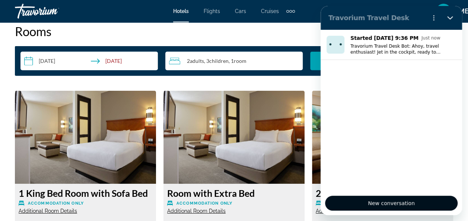
click at [392, 204] on span "New conversation" at bounding box center [391, 203] width 47 height 9
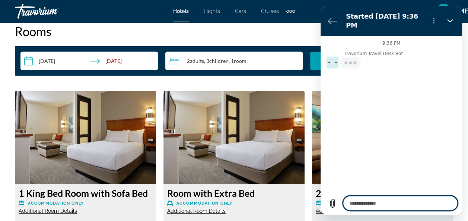
type textarea "*"
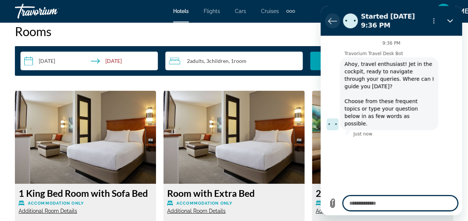
click at [325, 21] on button "Back to the conversation list" at bounding box center [332, 20] width 15 height 15
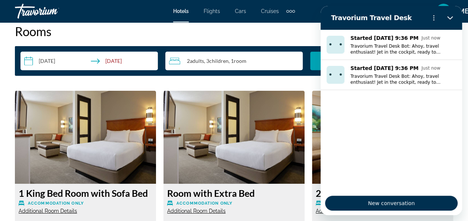
click at [325, 21] on div "Travorium Travel Desk" at bounding box center [374, 17] width 98 height 15
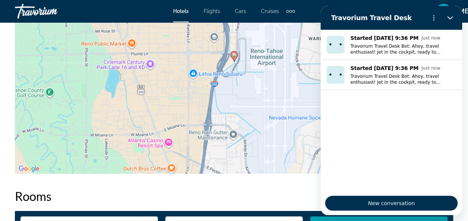
scroll to position [889, 0]
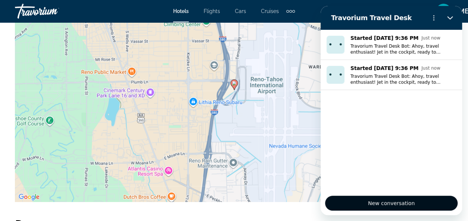
click at [422, 201] on button "New conversation" at bounding box center [391, 203] width 132 height 15
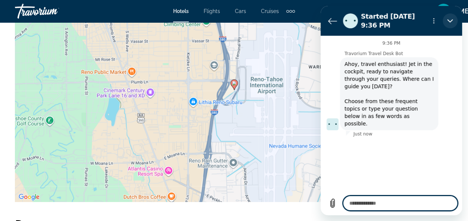
click at [452, 20] on icon "Close" at bounding box center [450, 21] width 6 height 6
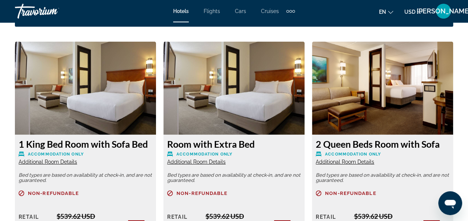
scroll to position [1194, 0]
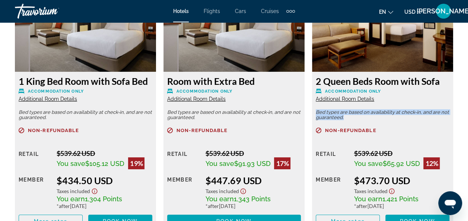
drag, startPoint x: 466, startPoint y: 99, endPoint x: 473, endPoint y: 119, distance: 21.1
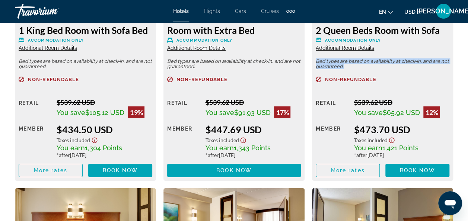
scroll to position [1248, 0]
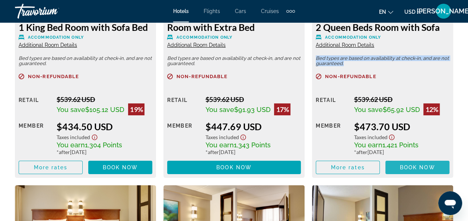
click at [426, 166] on span "Book now" at bounding box center [417, 167] width 35 height 6
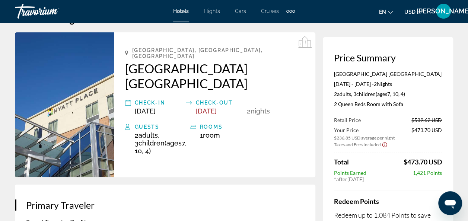
scroll to position [20, 0]
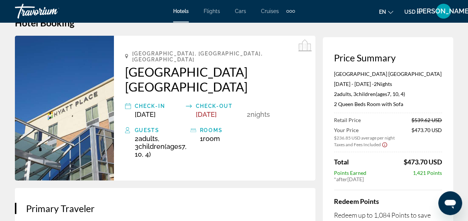
click at [65, 92] on img "Main content" at bounding box center [64, 108] width 99 height 145
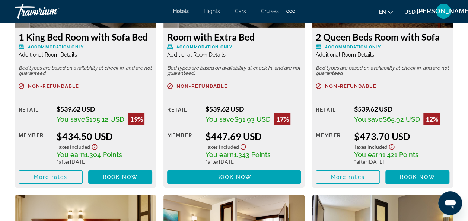
scroll to position [1236, 0]
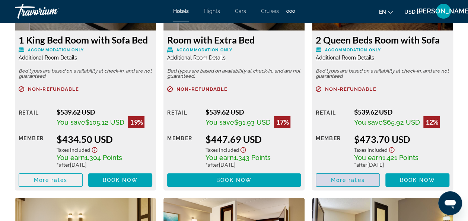
click at [366, 179] on span "Main content" at bounding box center [347, 180] width 63 height 18
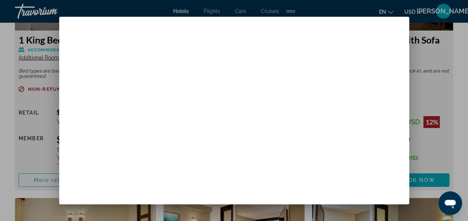
scroll to position [0, 0]
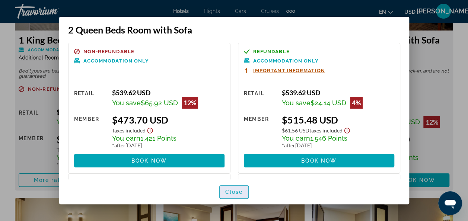
click at [241, 191] on span "Close" at bounding box center [234, 192] width 18 height 6
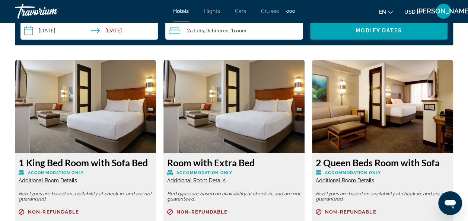
scroll to position [1119, 0]
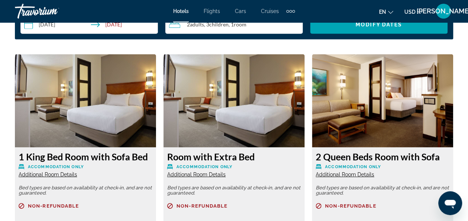
drag, startPoint x: 443, startPoint y: 158, endPoint x: 314, endPoint y: 151, distance: 129.3
copy h3 "2 Queen Beds Room with Sofa"
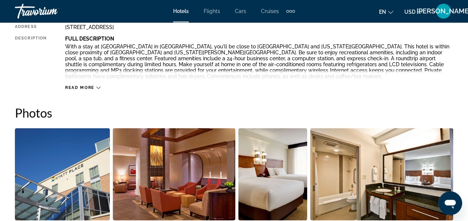
scroll to position [426, 0]
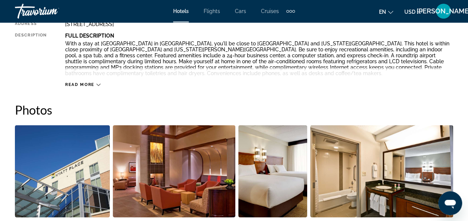
click at [97, 84] on icon "Main content" at bounding box center [98, 85] width 4 height 4
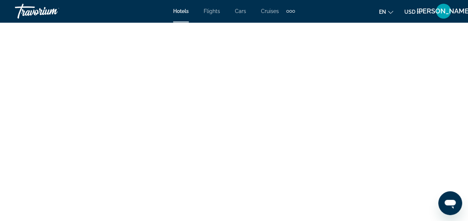
scroll to position [1976, 0]
type textarea "*"
